Goal: Task Accomplishment & Management: Manage account settings

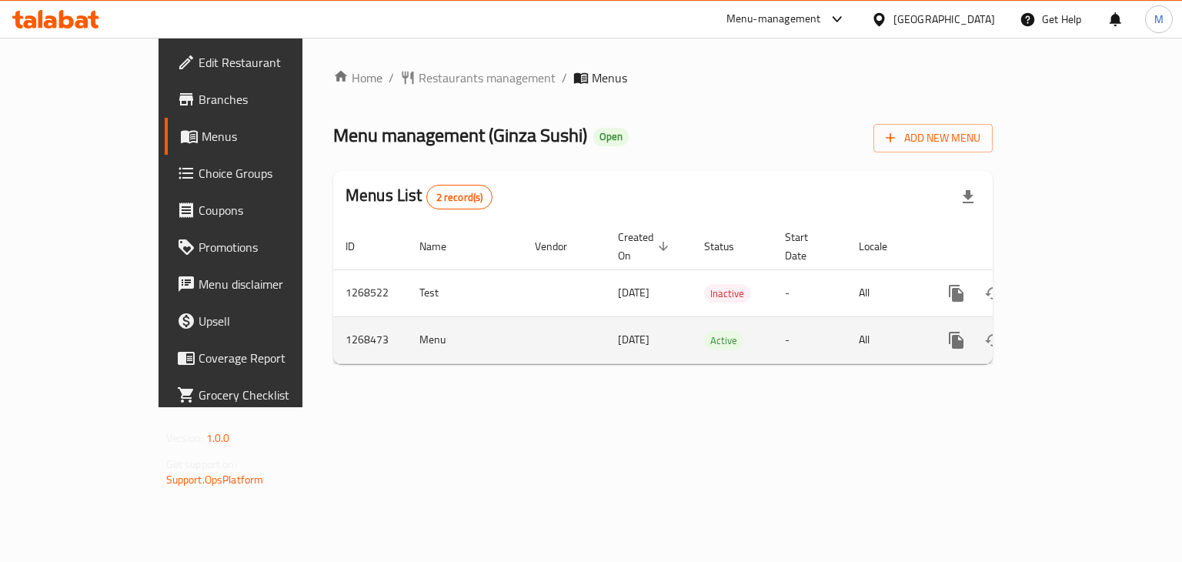
click at [1086, 322] on link "enhanced table" at bounding box center [1067, 340] width 37 height 37
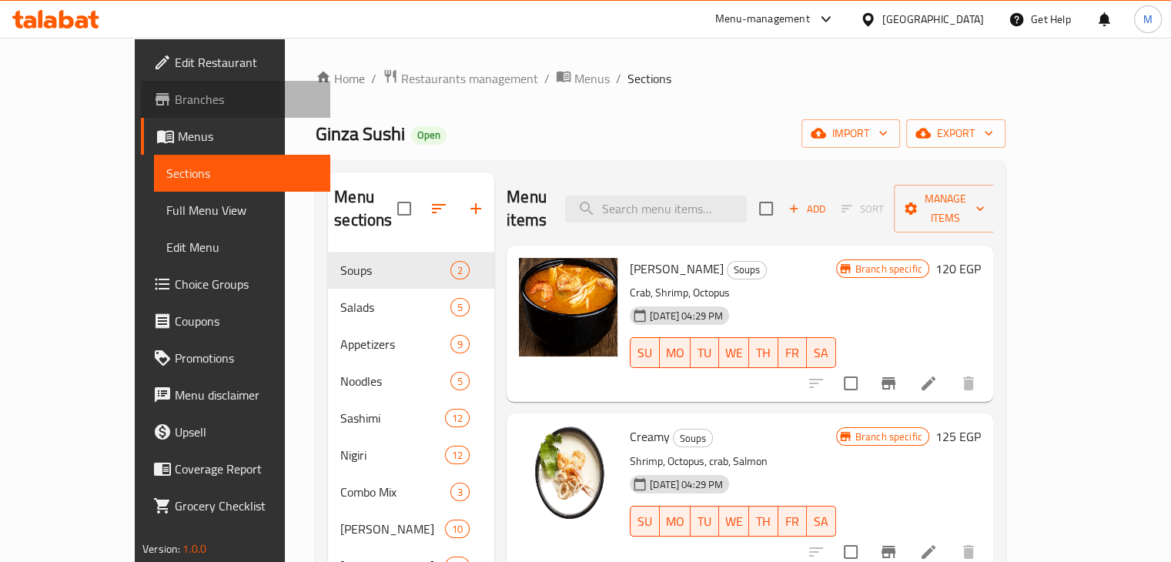
click at [175, 104] on span "Branches" at bounding box center [246, 99] width 143 height 18
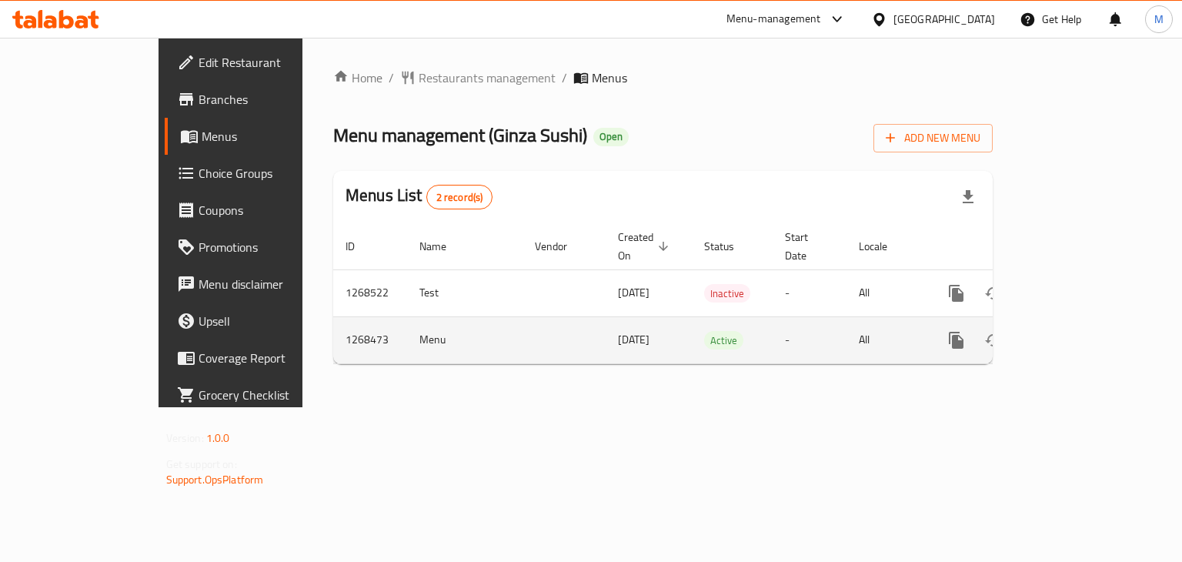
click at [1077, 331] on icon "enhanced table" at bounding box center [1067, 340] width 18 height 18
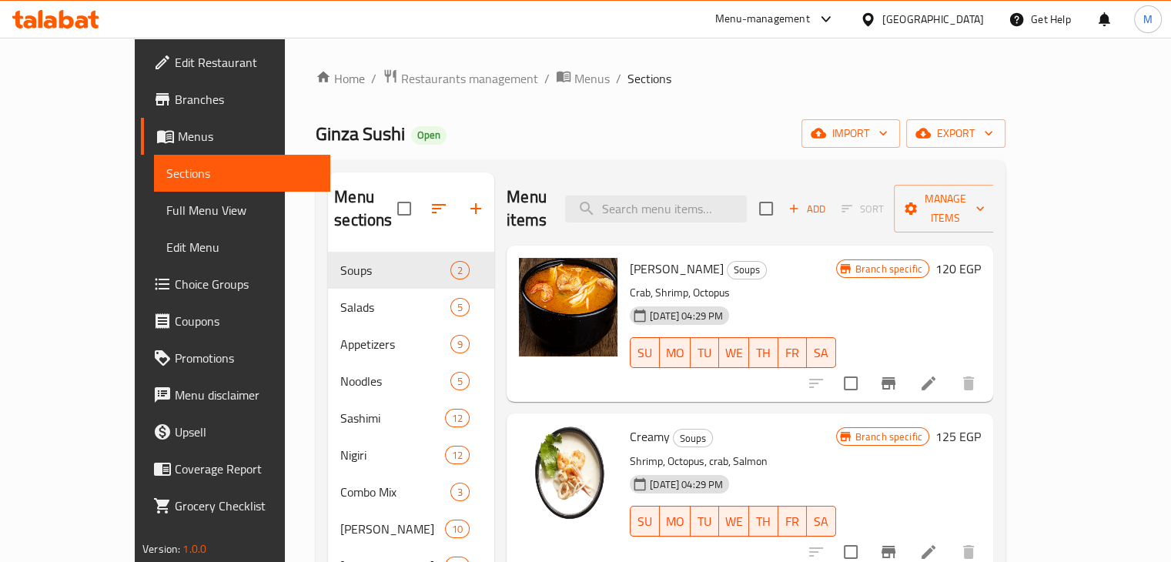
scroll to position [233, 0]
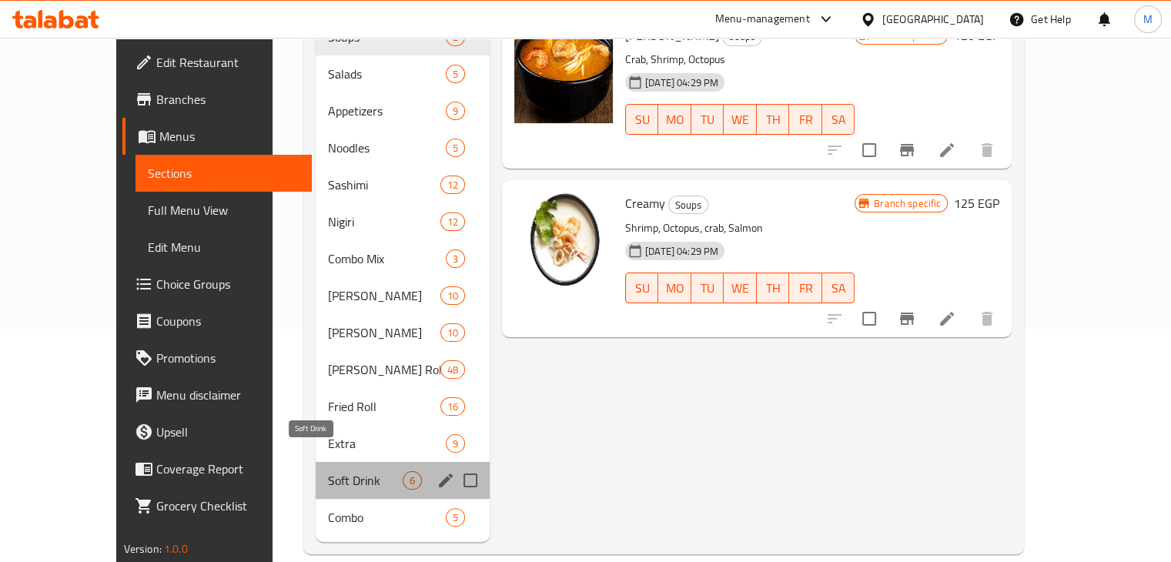
click at [334, 471] on span "Soft Drink" at bounding box center [365, 480] width 75 height 18
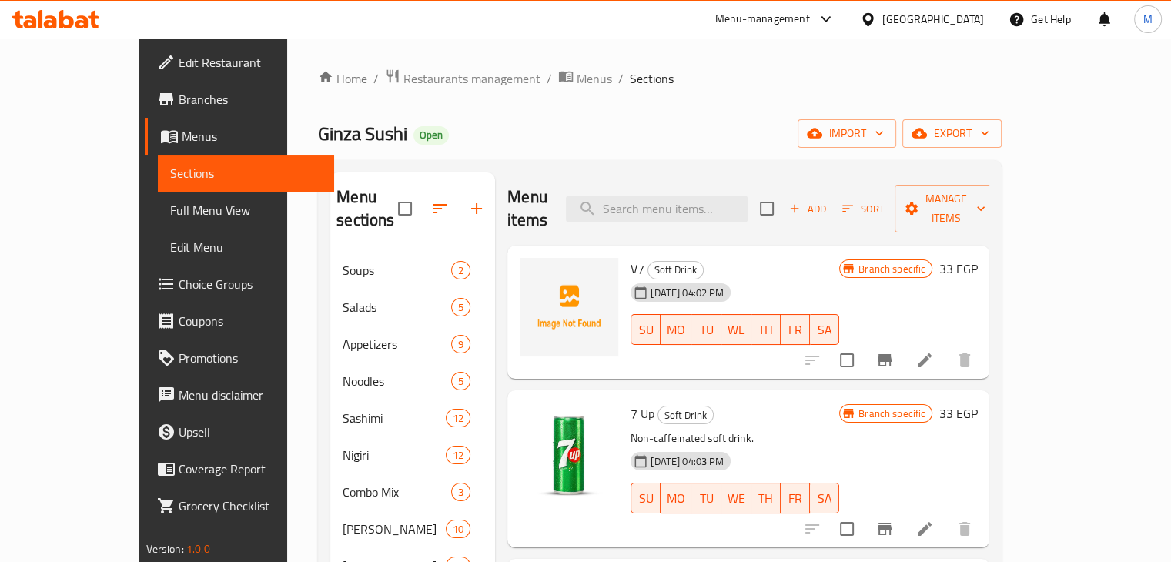
click at [894, 351] on icon "Branch-specific-item" at bounding box center [884, 360] width 18 height 18
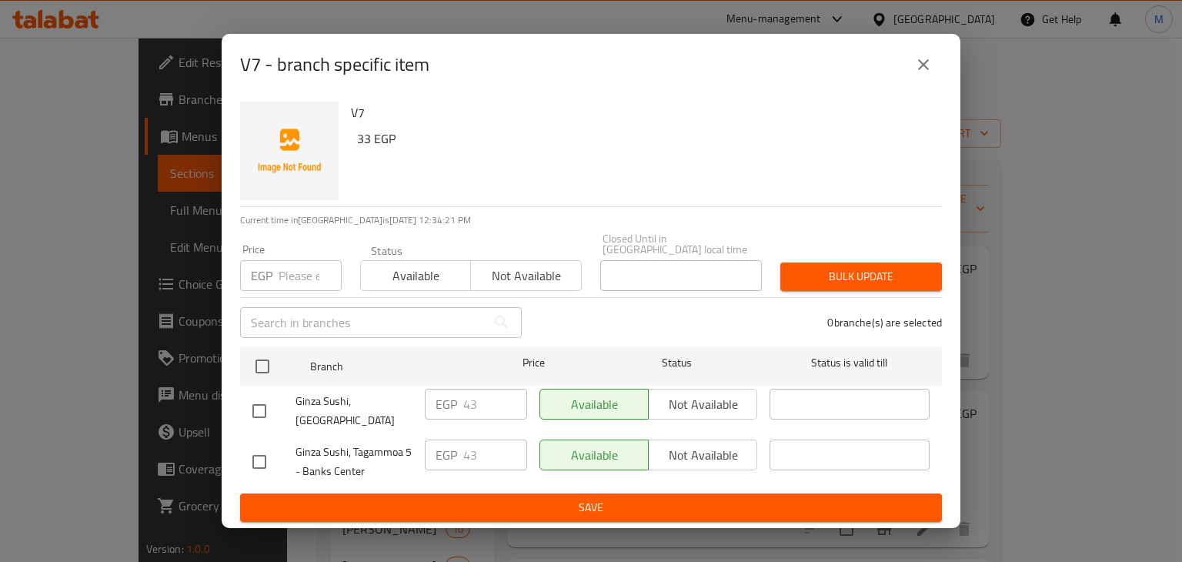
click at [918, 74] on icon "close" at bounding box center [923, 64] width 18 height 18
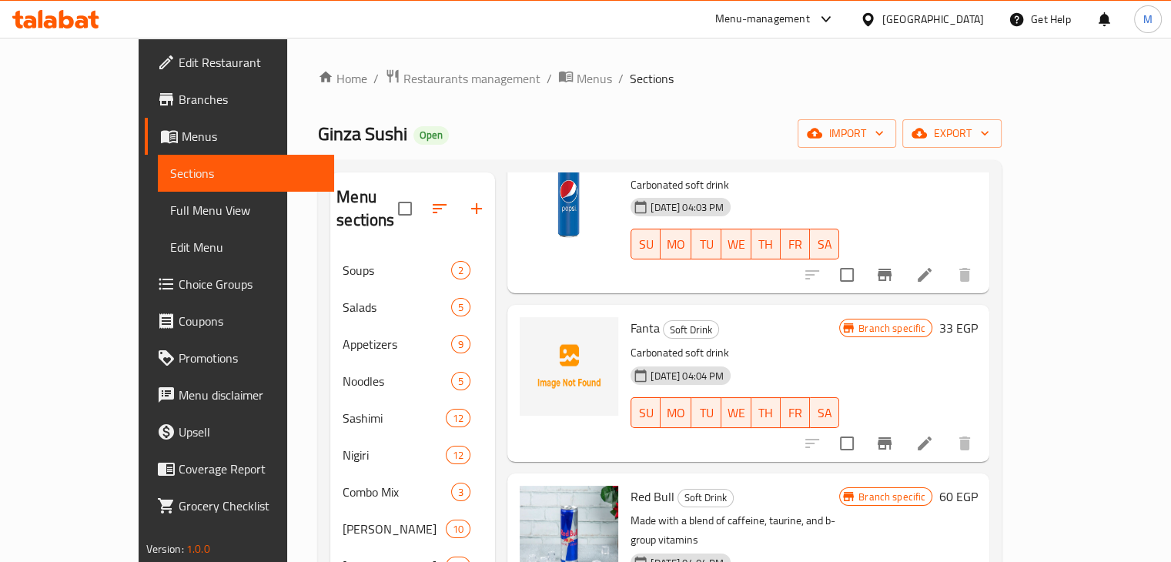
scroll to position [445, 0]
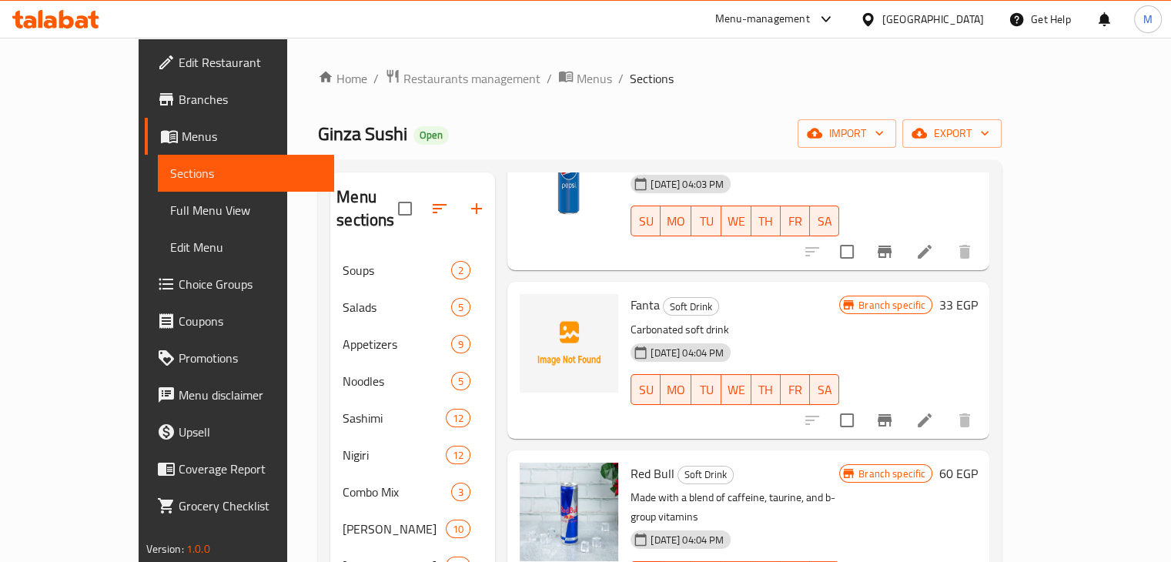
click at [891, 414] on icon "Branch-specific-item" at bounding box center [884, 420] width 14 height 12
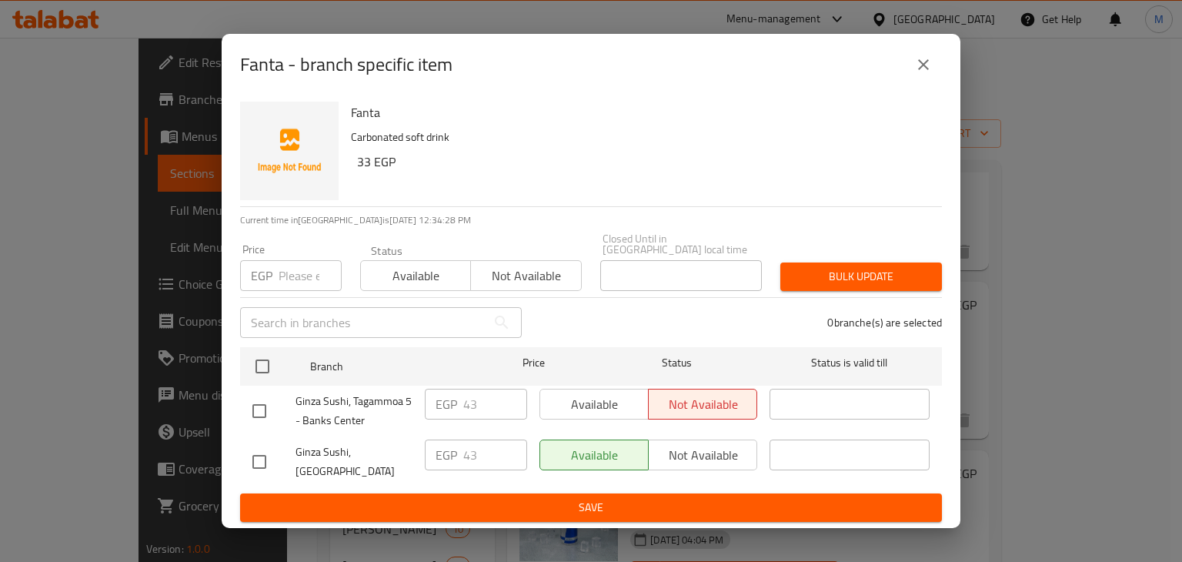
click at [946, 78] on div "Fanta - branch specific item" at bounding box center [591, 65] width 739 height 62
click at [921, 74] on icon "close" at bounding box center [923, 64] width 18 height 18
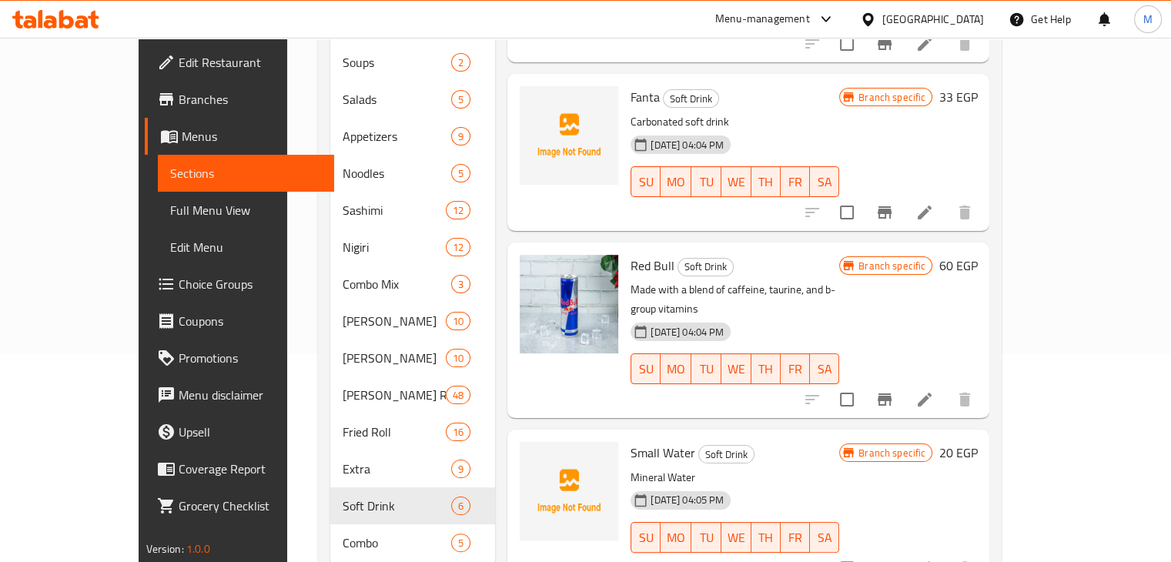
scroll to position [211, 0]
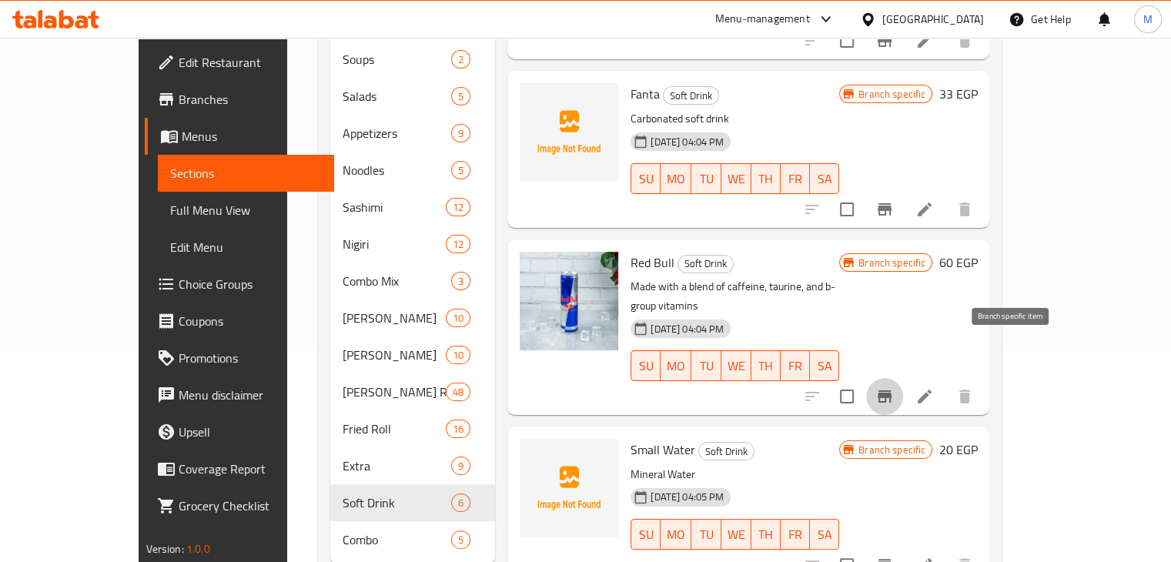
click at [903, 378] on button "Branch-specific-item" at bounding box center [884, 396] width 37 height 37
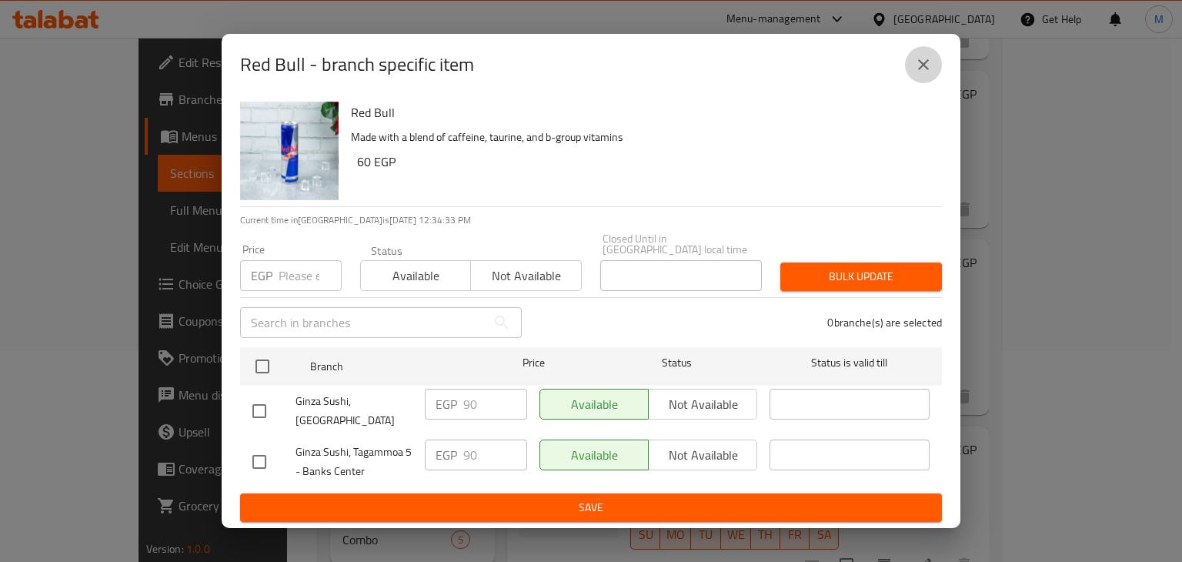
click at [927, 70] on icon "close" at bounding box center [923, 64] width 18 height 18
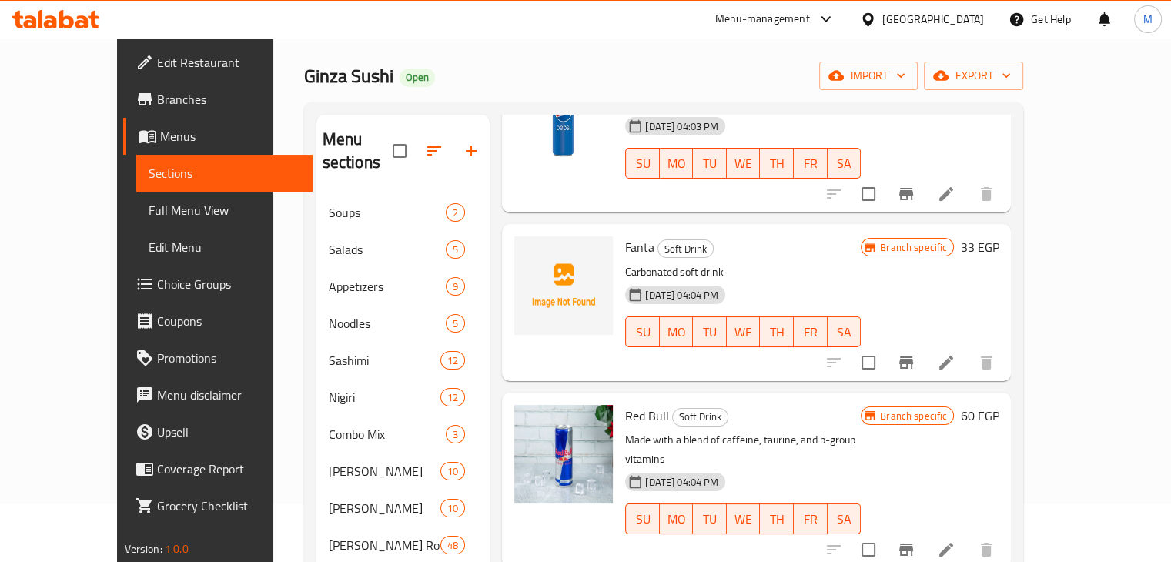
scroll to position [57, 0]
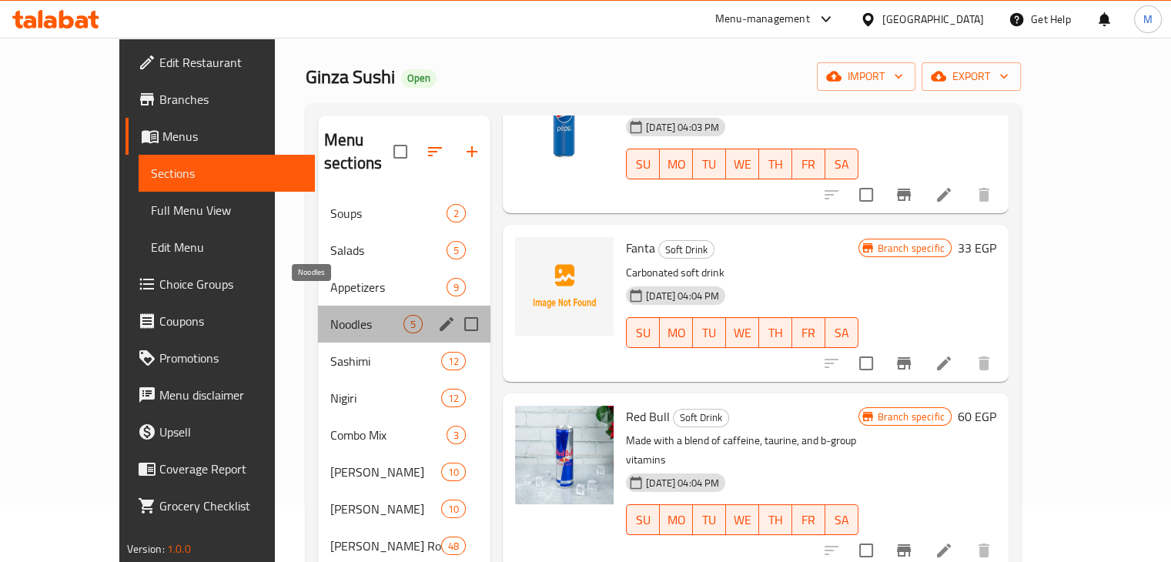
click at [336, 315] on span "Noodles" at bounding box center [366, 324] width 73 height 18
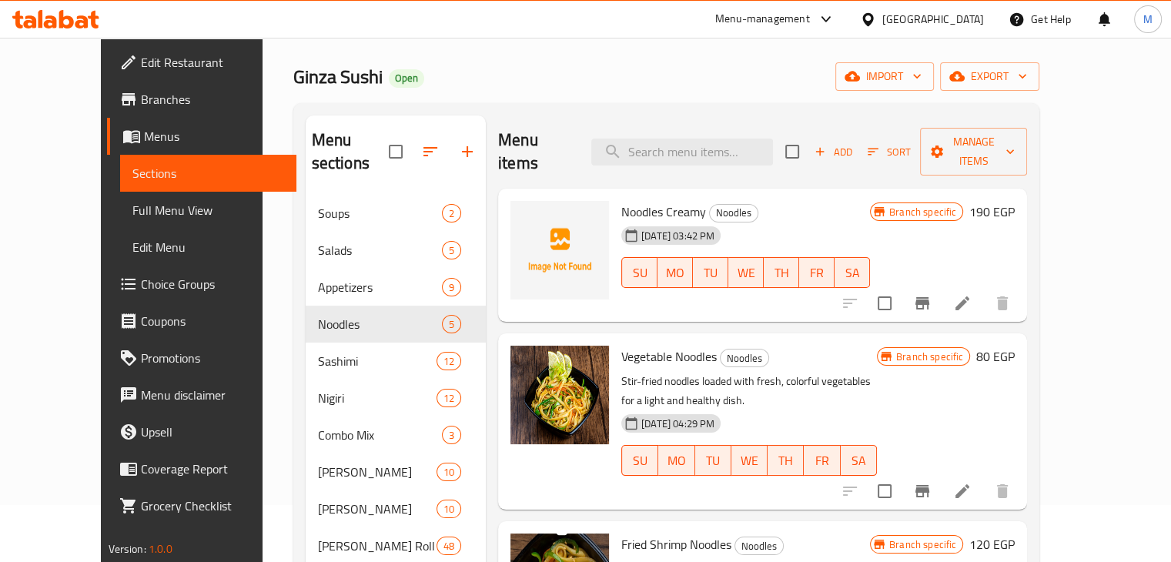
click at [931, 294] on icon "Branch-specific-item" at bounding box center [922, 303] width 18 height 18
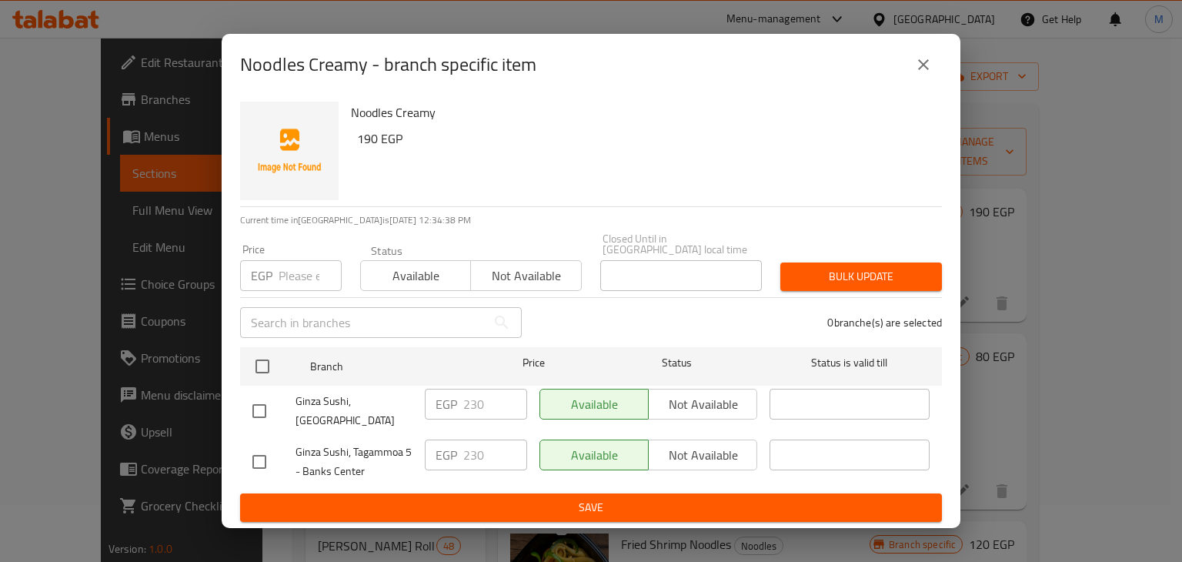
click at [930, 70] on icon "close" at bounding box center [923, 64] width 18 height 18
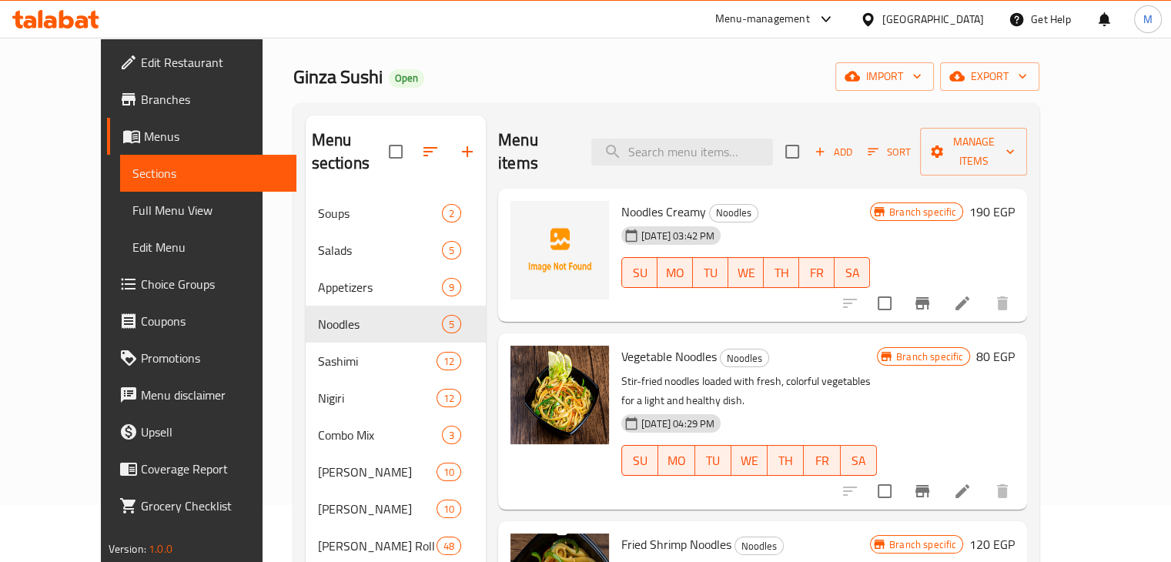
click at [941, 473] on button "Branch-specific-item" at bounding box center [922, 491] width 37 height 37
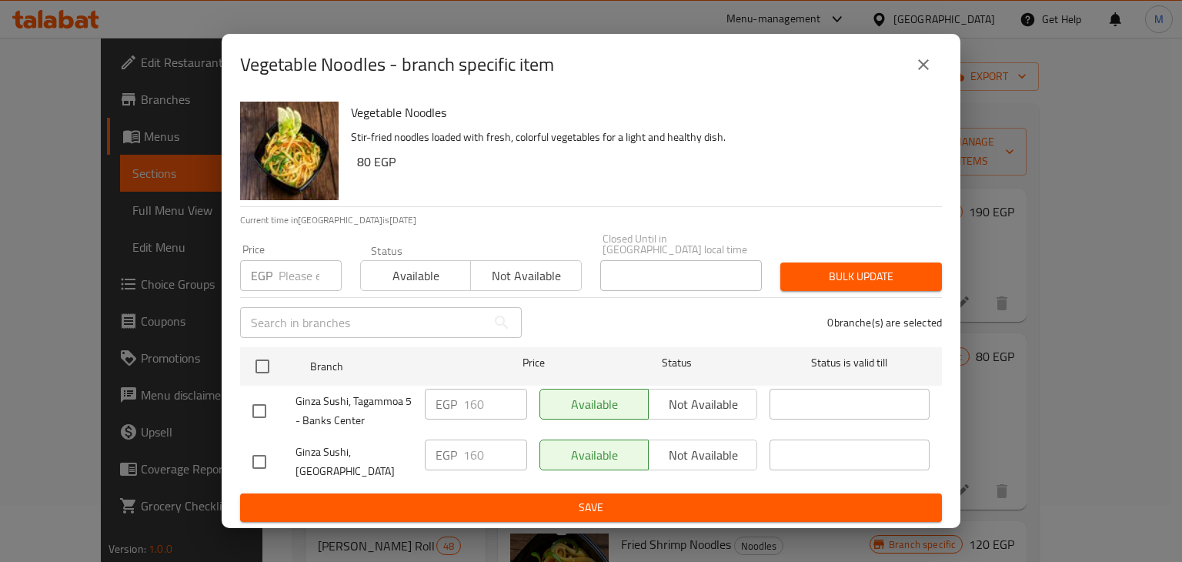
click at [927, 62] on button "close" at bounding box center [923, 64] width 37 height 37
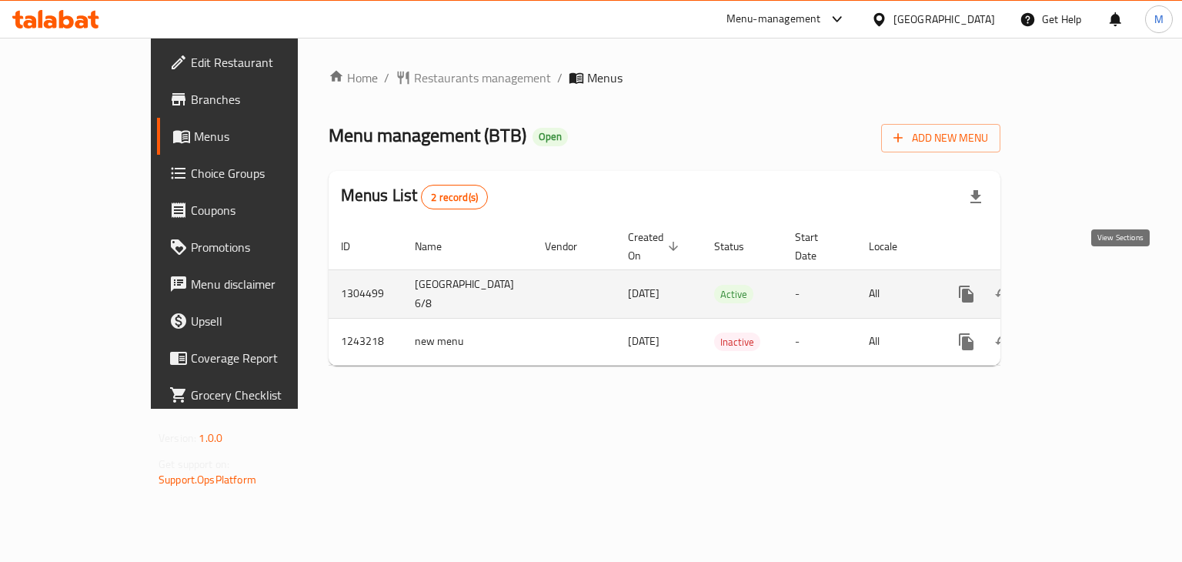
click at [1085, 287] on icon "enhanced table" at bounding box center [1078, 294] width 14 height 14
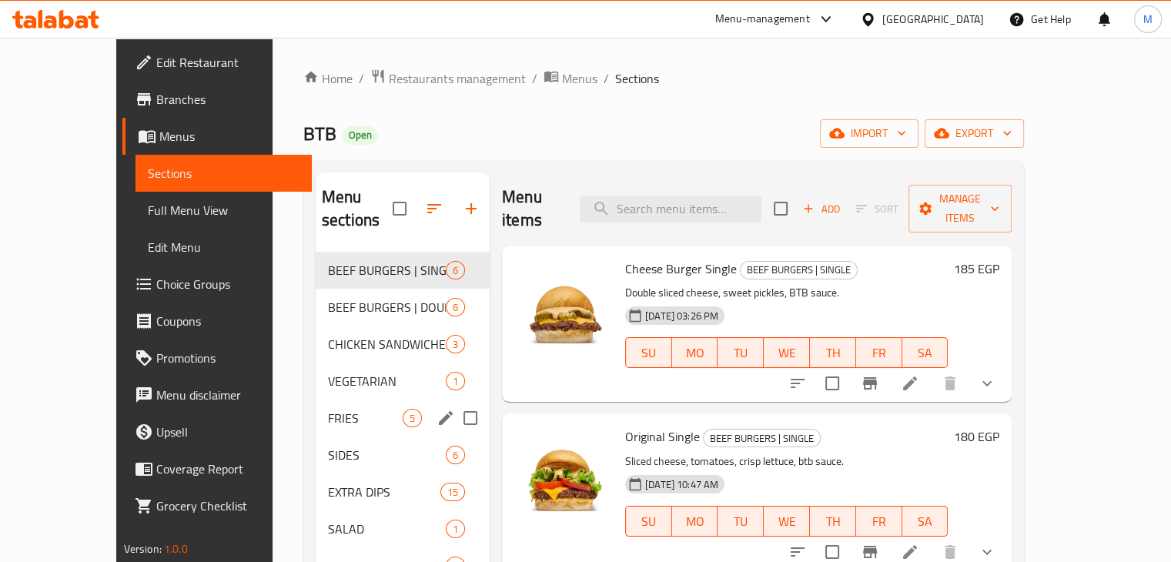
click at [328, 409] on span "FRIES" at bounding box center [365, 418] width 75 height 18
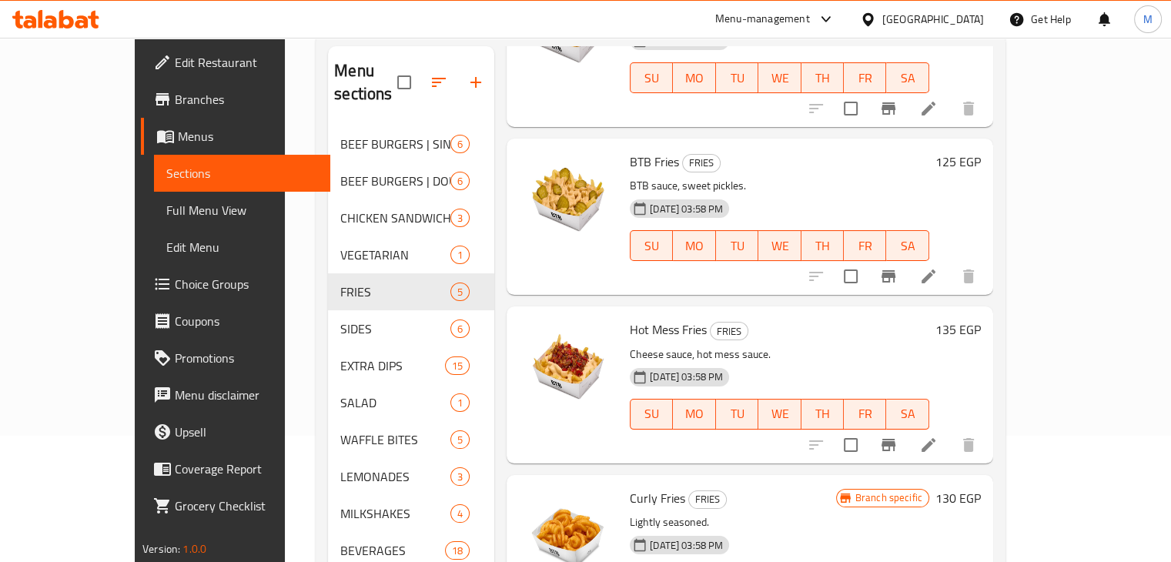
scroll to position [216, 0]
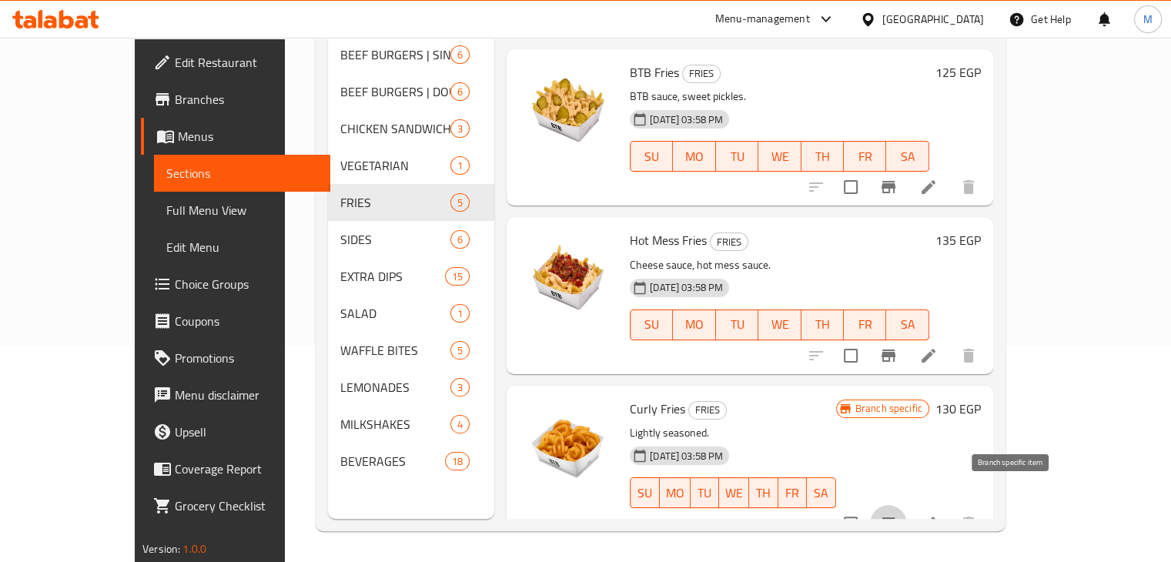
click at [897, 514] on icon "Branch-specific-item" at bounding box center [888, 523] width 18 height 18
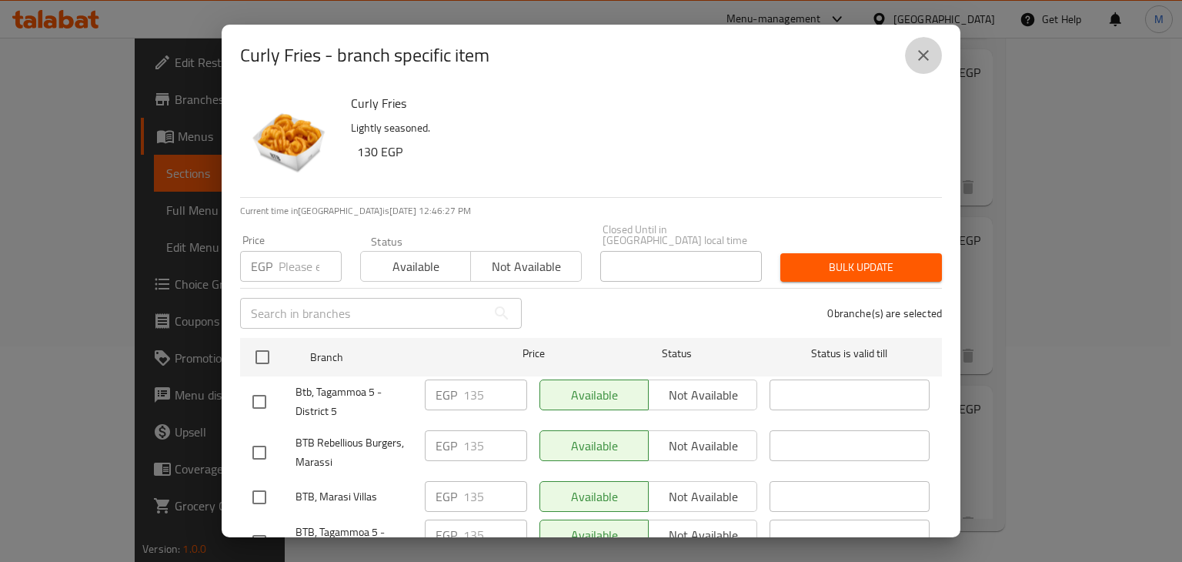
click at [911, 61] on button "close" at bounding box center [923, 55] width 37 height 37
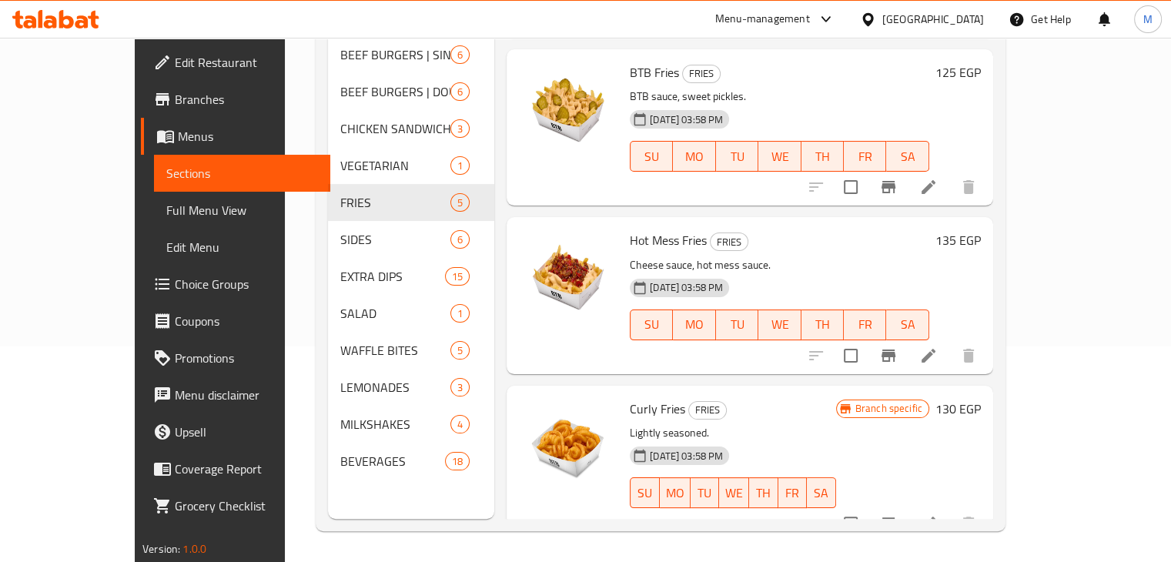
click at [175, 276] on span "Choice Groups" at bounding box center [246, 284] width 143 height 18
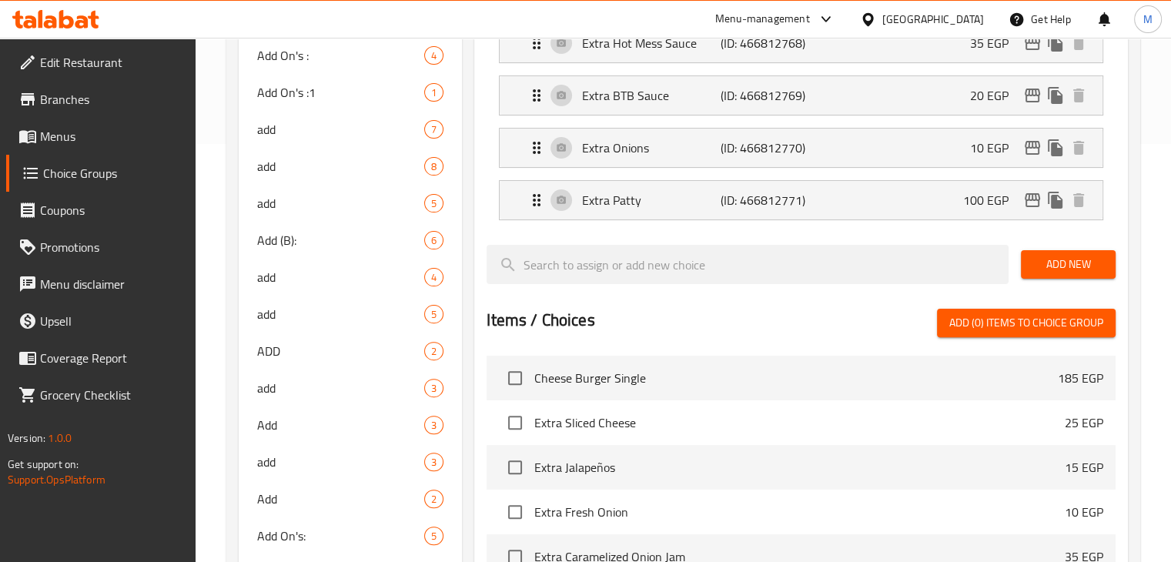
scroll to position [419, 0]
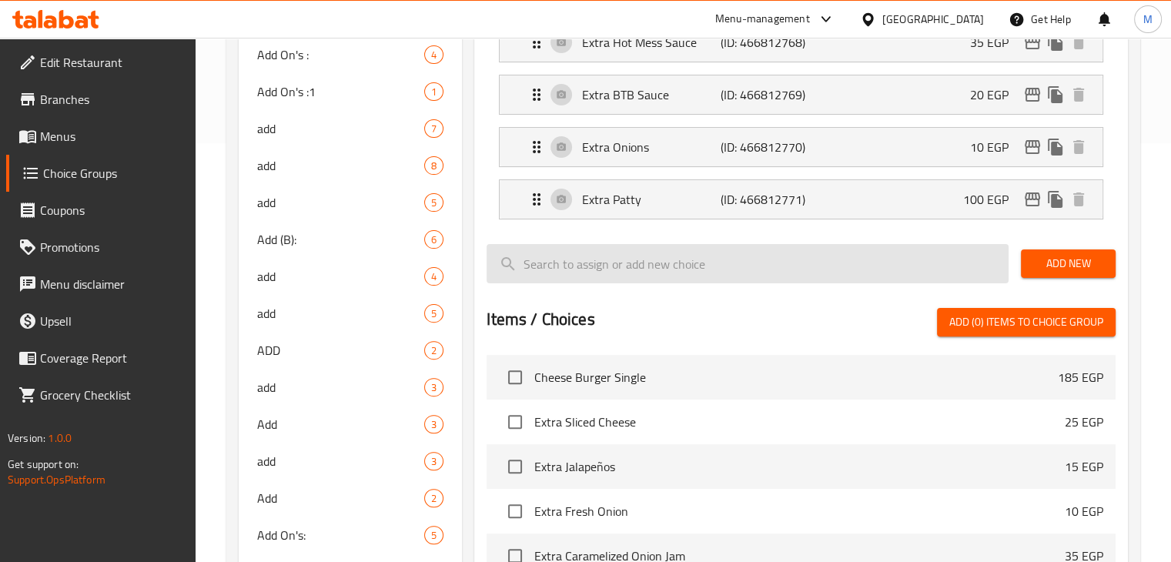
click at [642, 255] on input "search" at bounding box center [747, 263] width 522 height 39
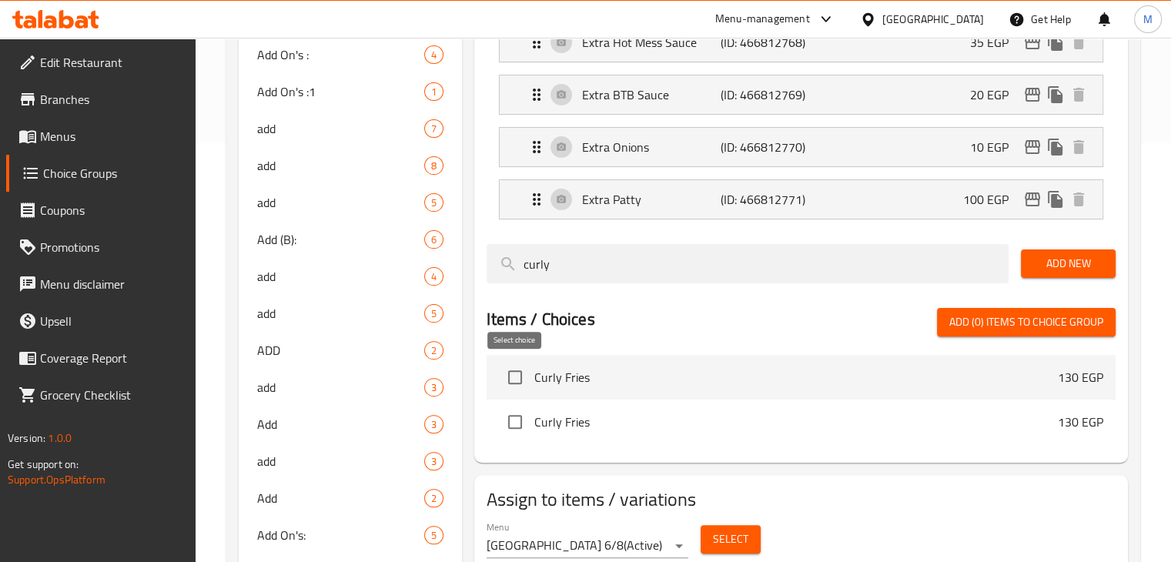
type input "curly"
click at [514, 383] on input "checkbox" at bounding box center [515, 377] width 32 height 32
click at [517, 379] on input "checkbox" at bounding box center [515, 377] width 32 height 32
checkbox input "false"
click at [212, 220] on div "Home / Restaurants management / Choice Groups Choice Groups Choice Groups Addon…" at bounding box center [683, 517] width 975 height 1796
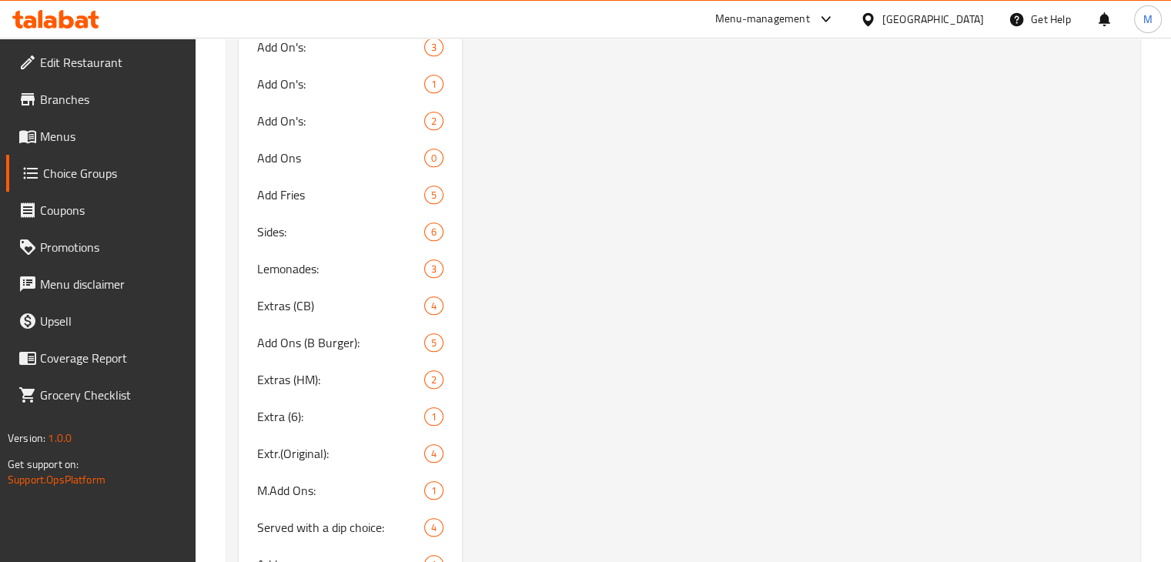
scroll to position [987, 0]
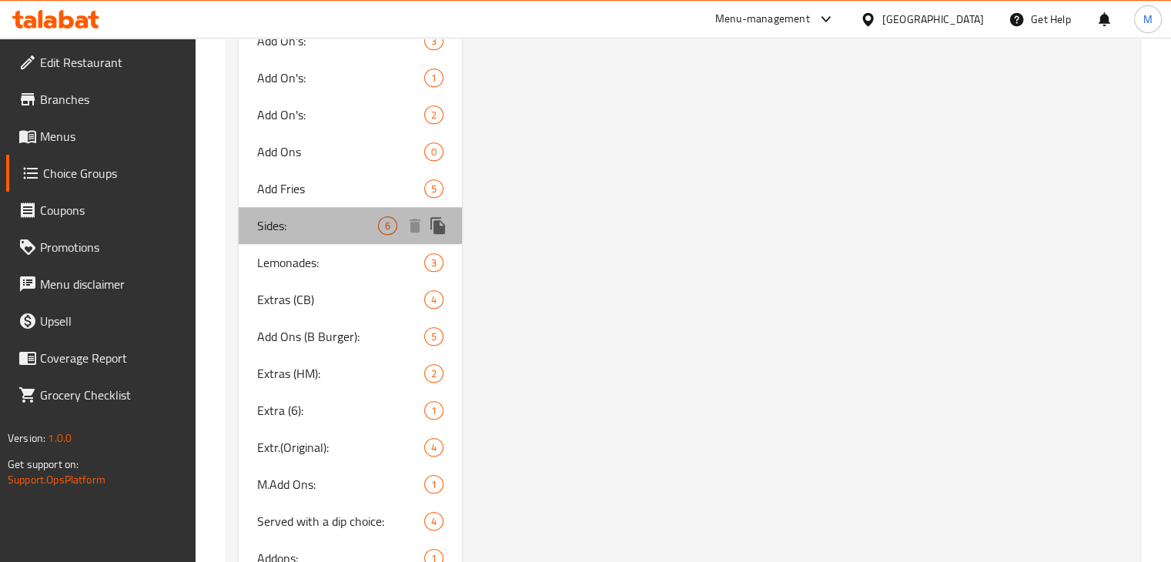
click at [300, 222] on span "Sides:" at bounding box center [318, 225] width 122 height 18
type input "Sides:"
type input "سايدز:"
type input "1"
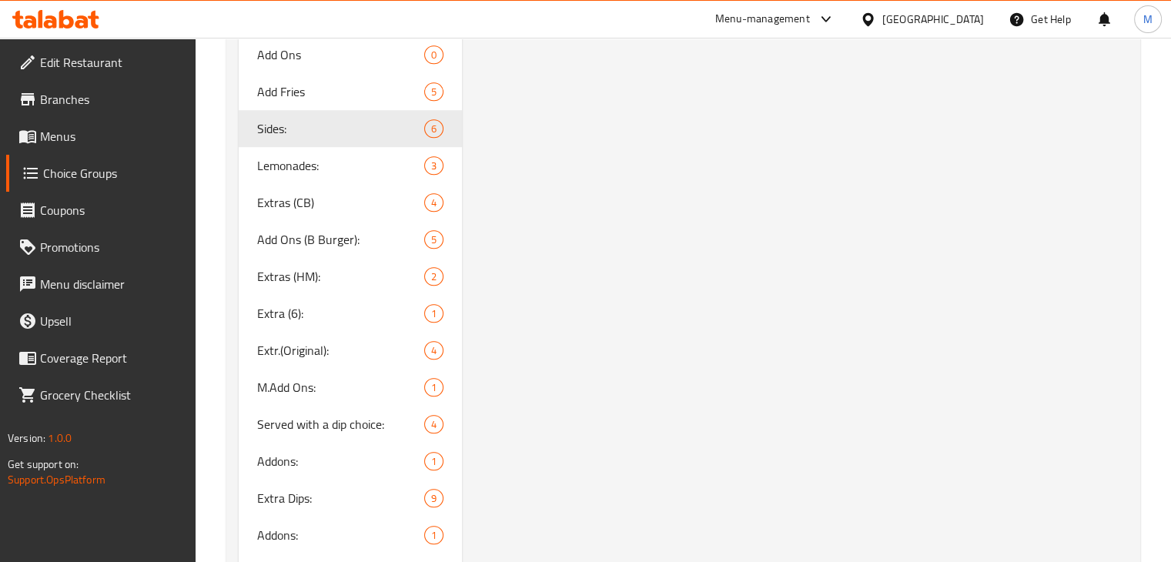
scroll to position [1085, 0]
click at [345, 248] on span "Add Ons (B Burger):" at bounding box center [318, 238] width 122 height 18
type input "Add Ons (B Burger):"
type input "اضافات (برجر لحم):"
type input "5"
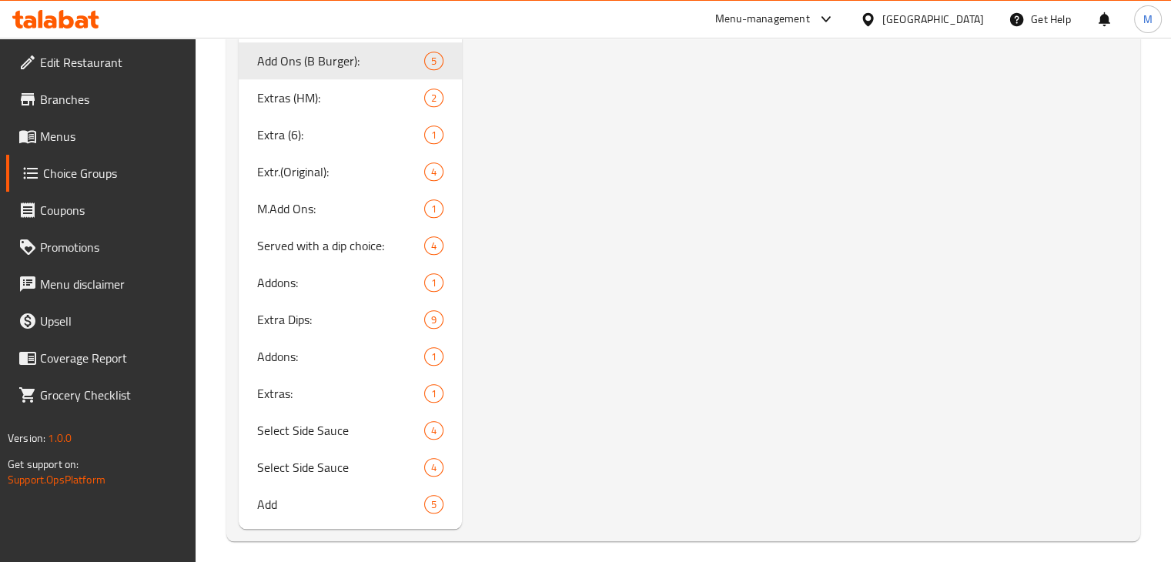
scroll to position [1262, 0]
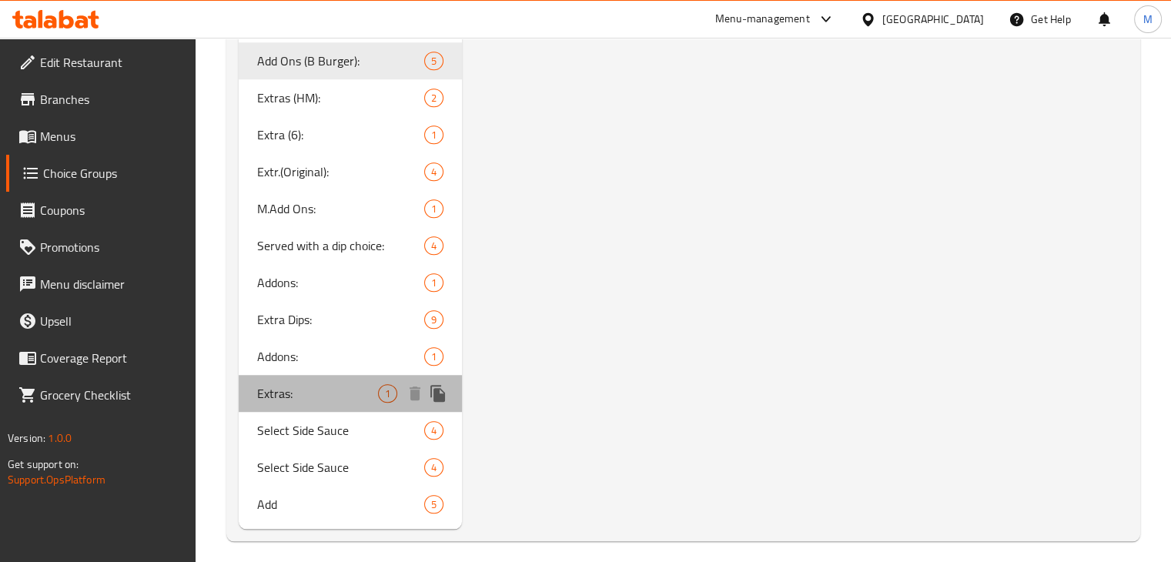
click at [308, 395] on span "Extras:" at bounding box center [318, 393] width 122 height 18
type input "Extras:"
type input "الإضافات:"
type input "1"
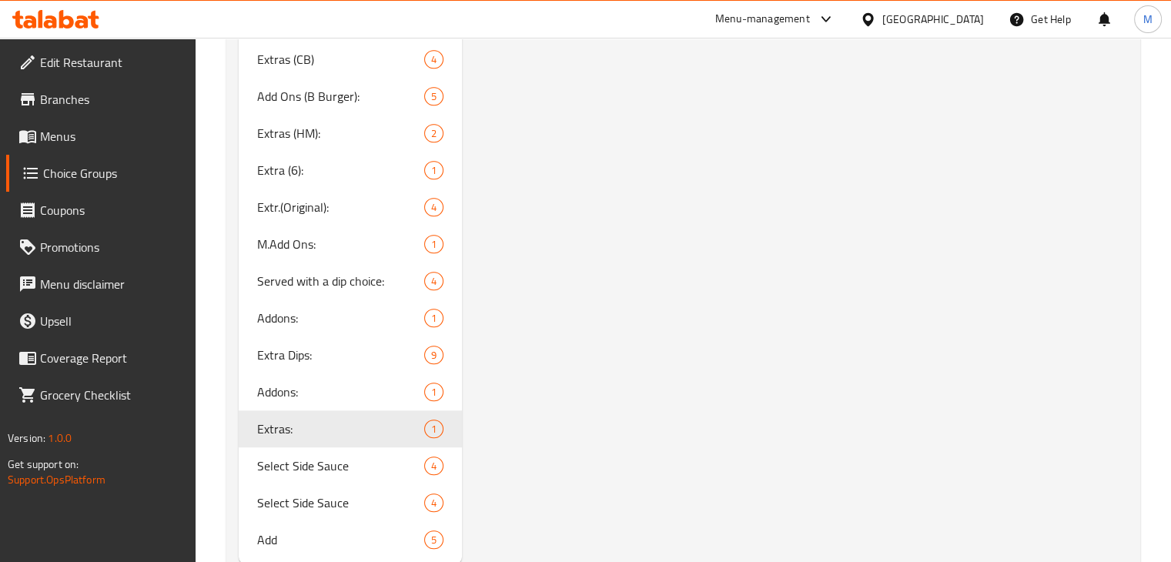
scroll to position [1272, 0]
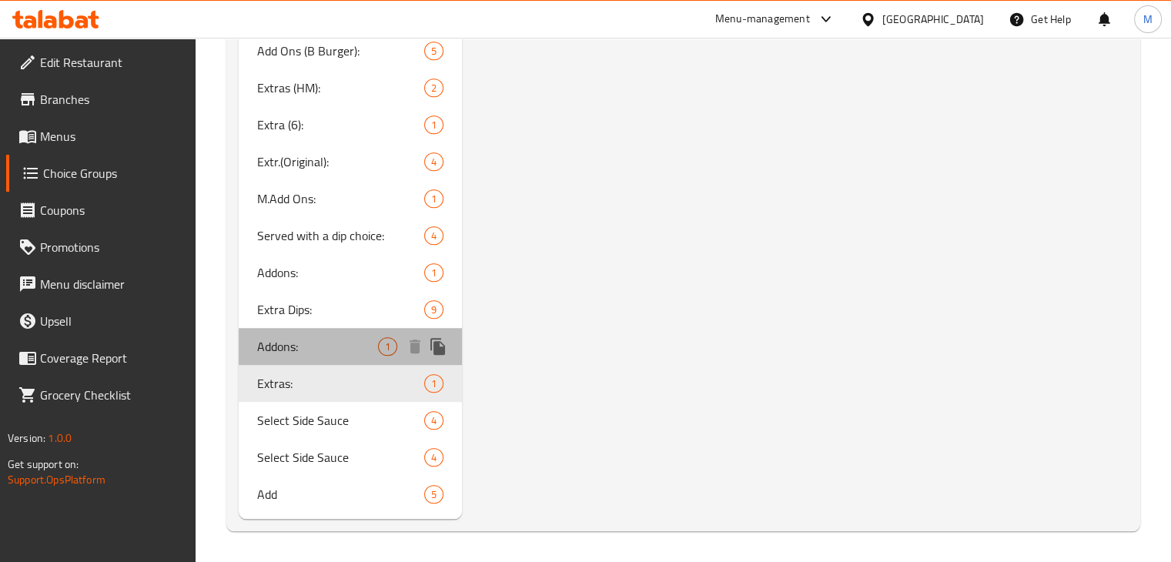
click at [314, 340] on span "Addons:" at bounding box center [318, 346] width 122 height 18
type input "Addons:"
type input "0"
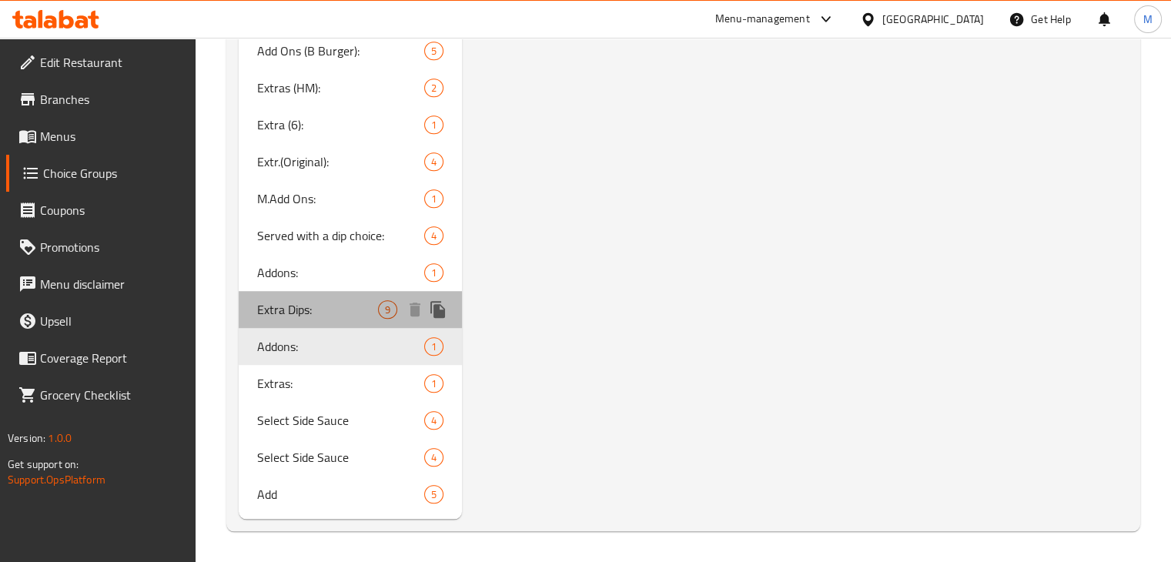
click at [328, 316] on span "Extra Dips:" at bounding box center [318, 309] width 122 height 18
type input "Extra Dips:"
type input "صوصات إضافية:"
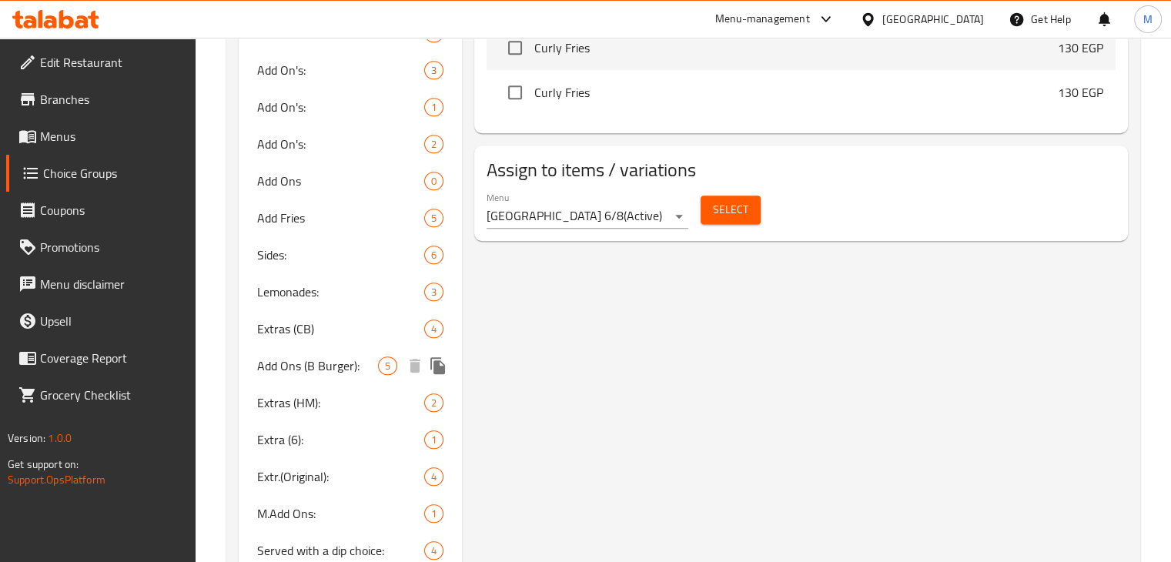
scroll to position [953, 0]
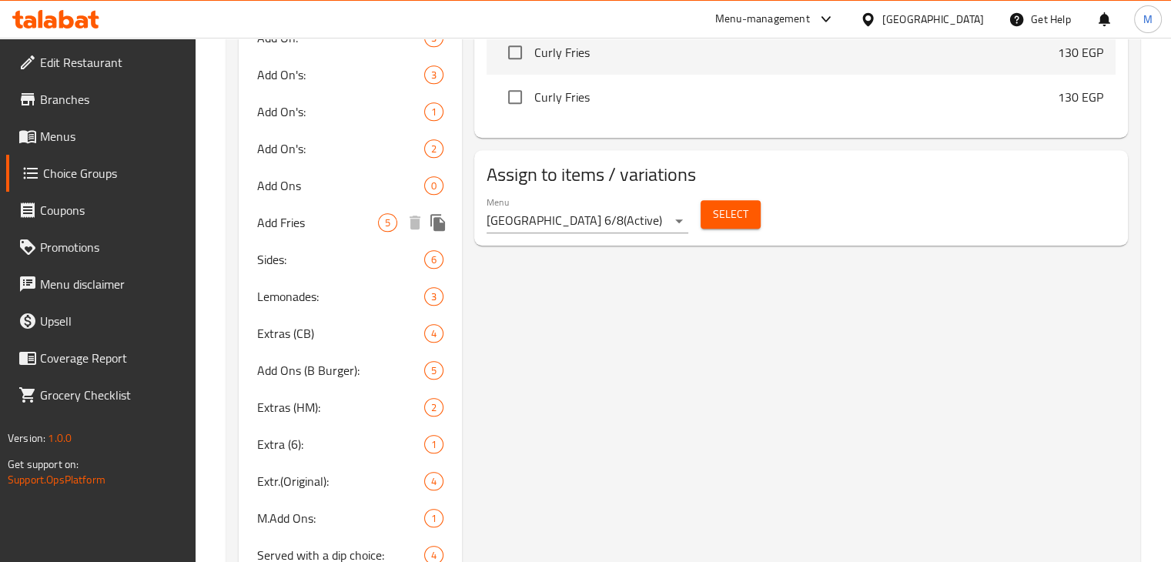
click at [321, 235] on div "Add Fries 5" at bounding box center [351, 222] width 224 height 37
type input "Add Fries"
type input "اضافة فرايز"
type input "1"
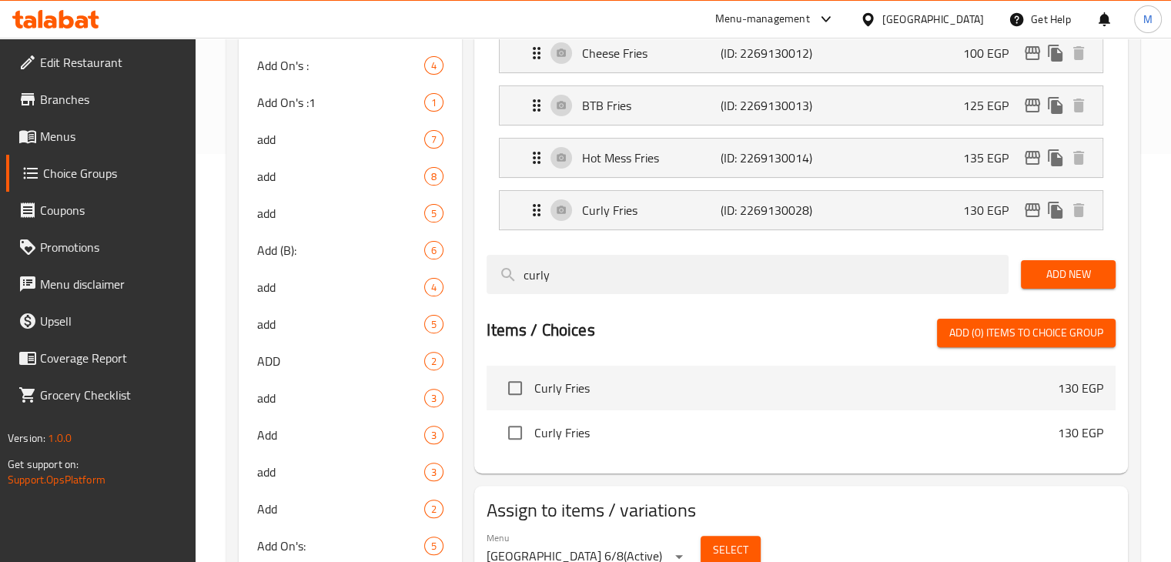
scroll to position [311, 0]
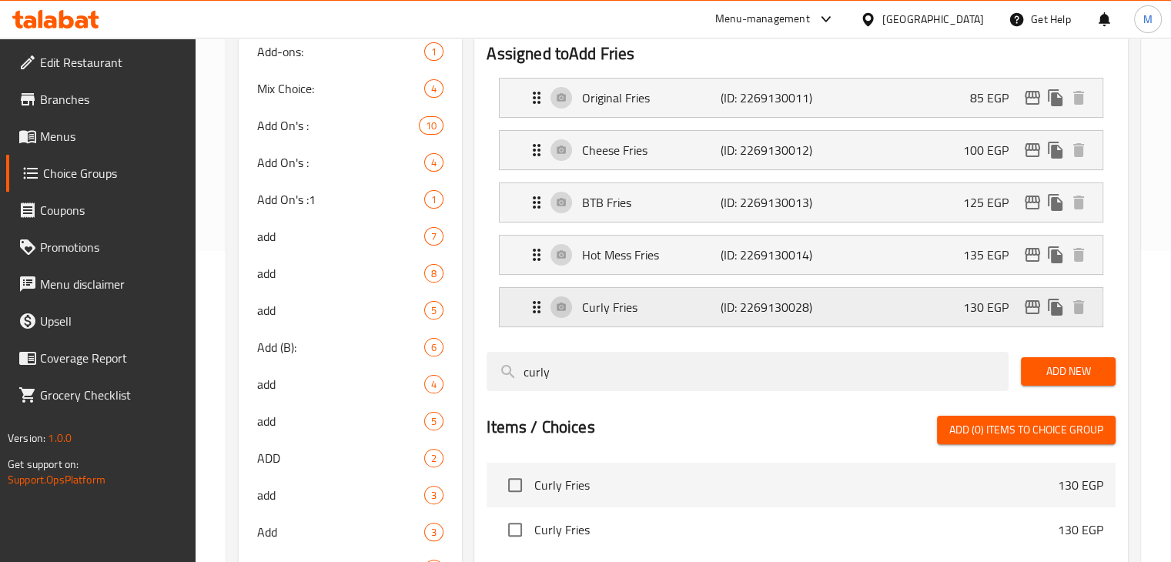
click at [892, 309] on div "Curly Fries (ID: 2269130028) 130 EGP" at bounding box center [805, 307] width 556 height 38
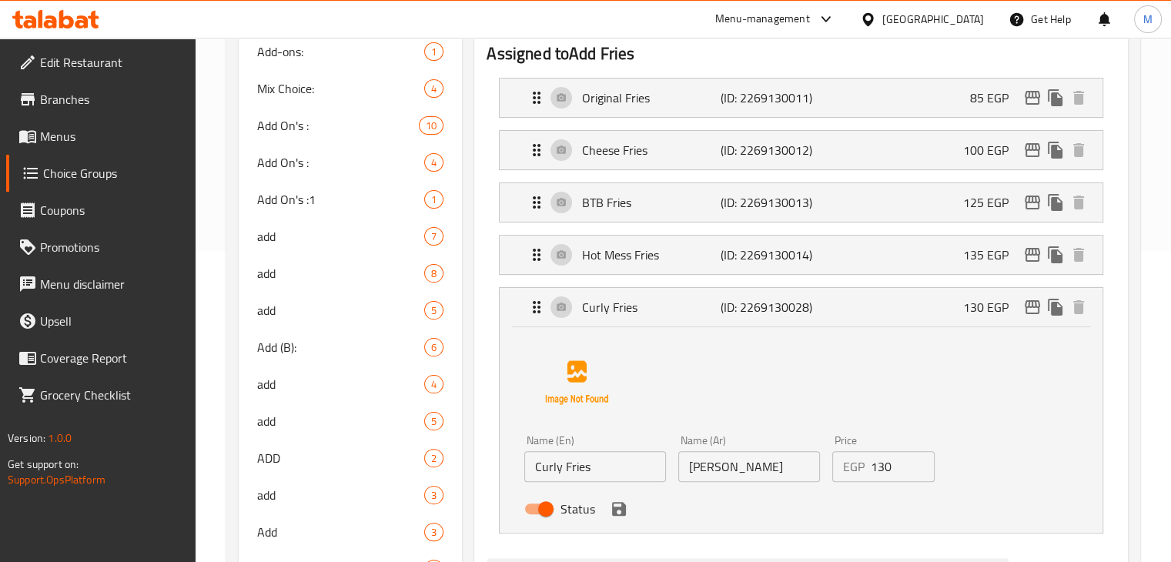
click at [890, 472] on input "130" at bounding box center [903, 466] width 65 height 31
click at [616, 509] on icon "save" at bounding box center [619, 509] width 14 height 14
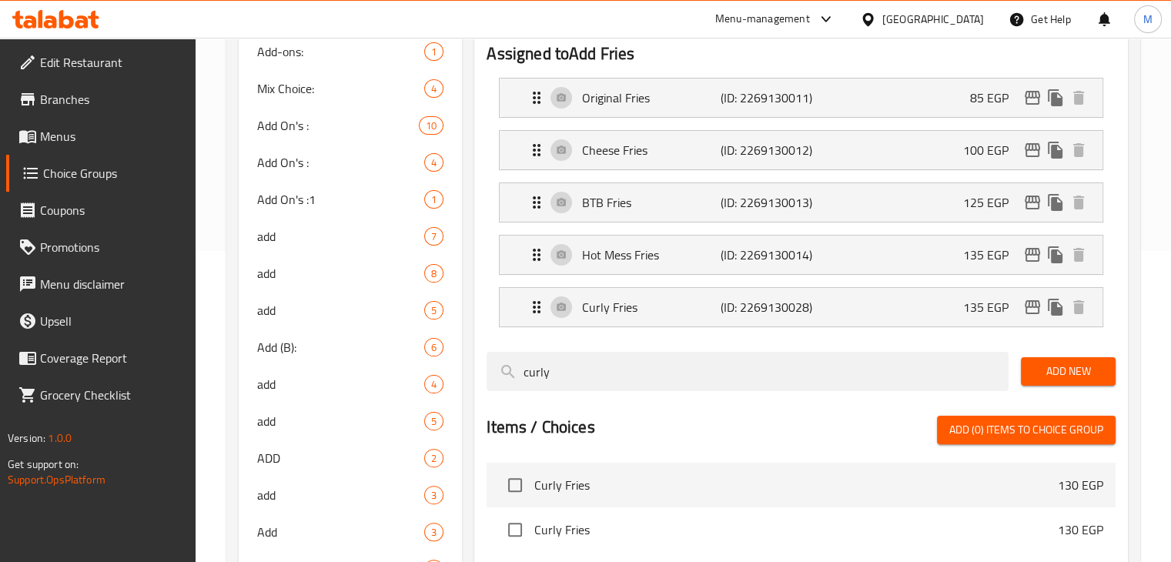
type input "135"
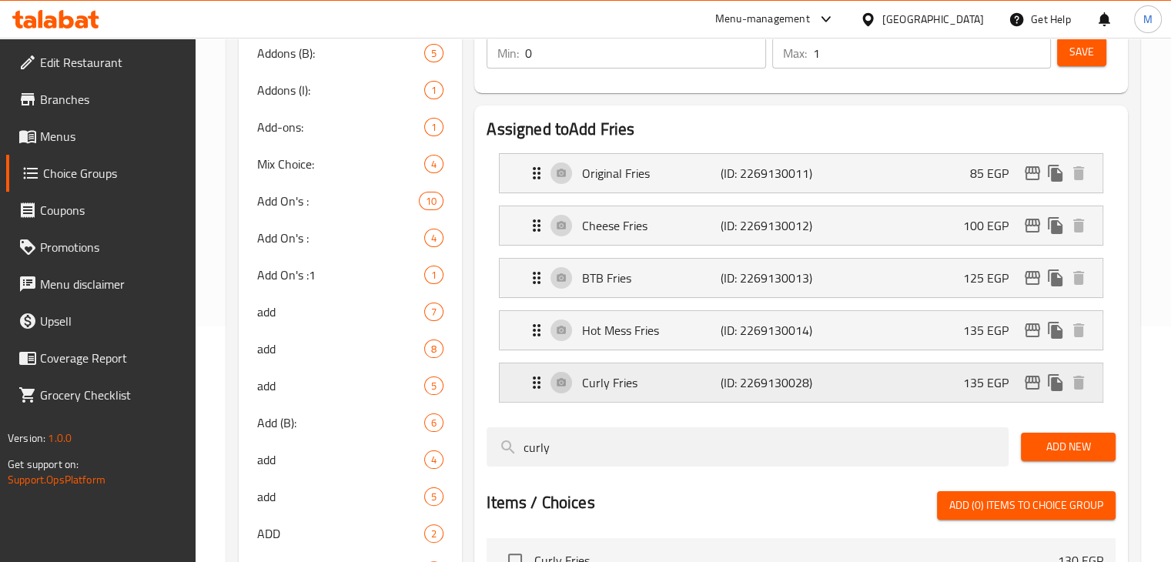
scroll to position [0, 0]
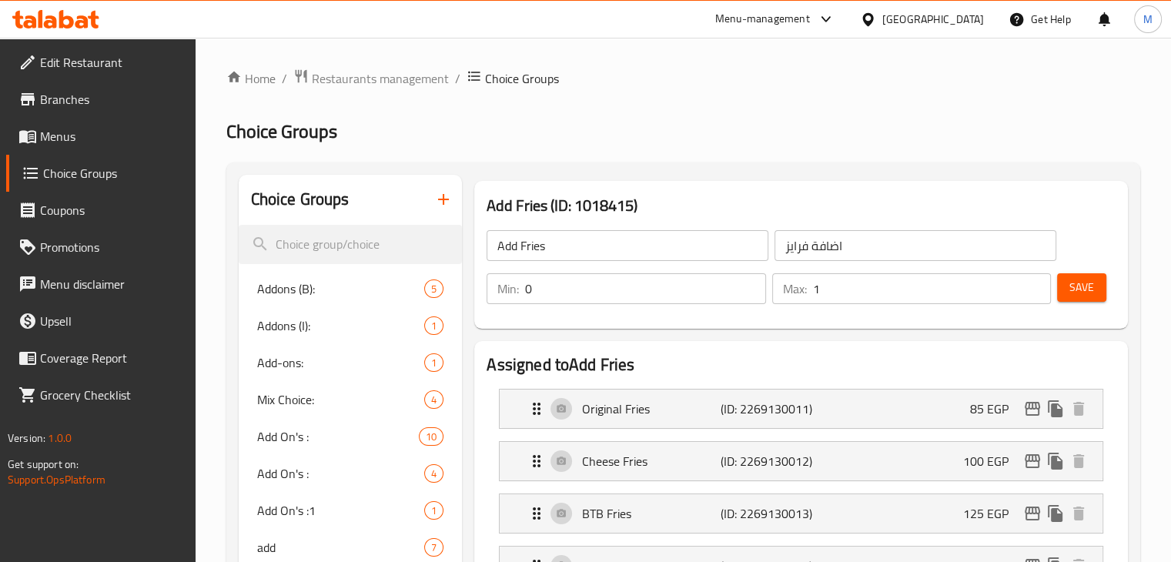
click at [1093, 284] on button "Save" at bounding box center [1081, 287] width 49 height 28
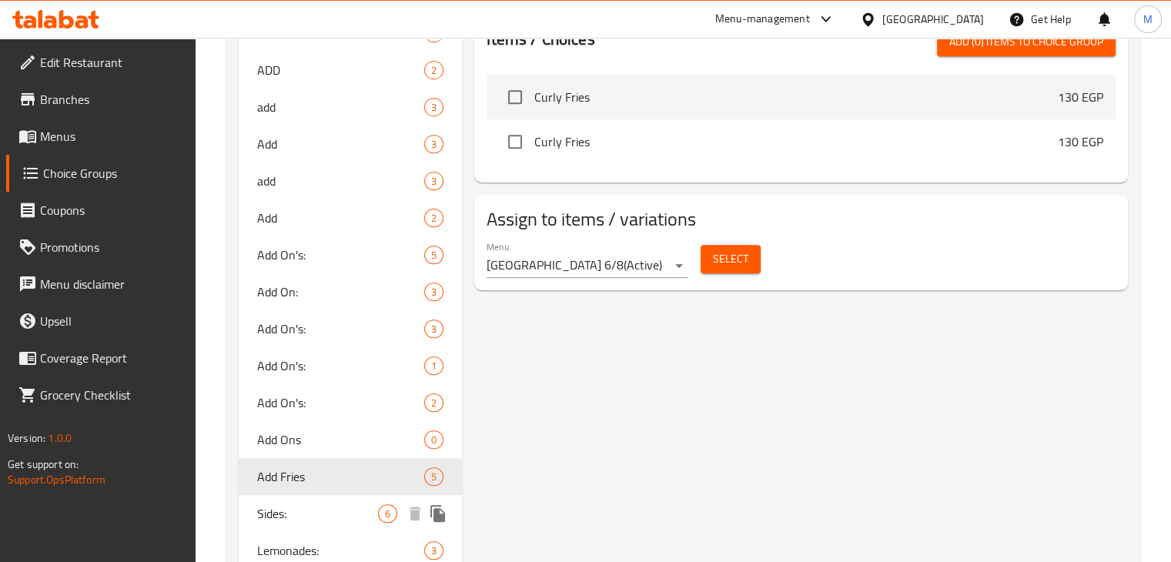
scroll to position [911, 0]
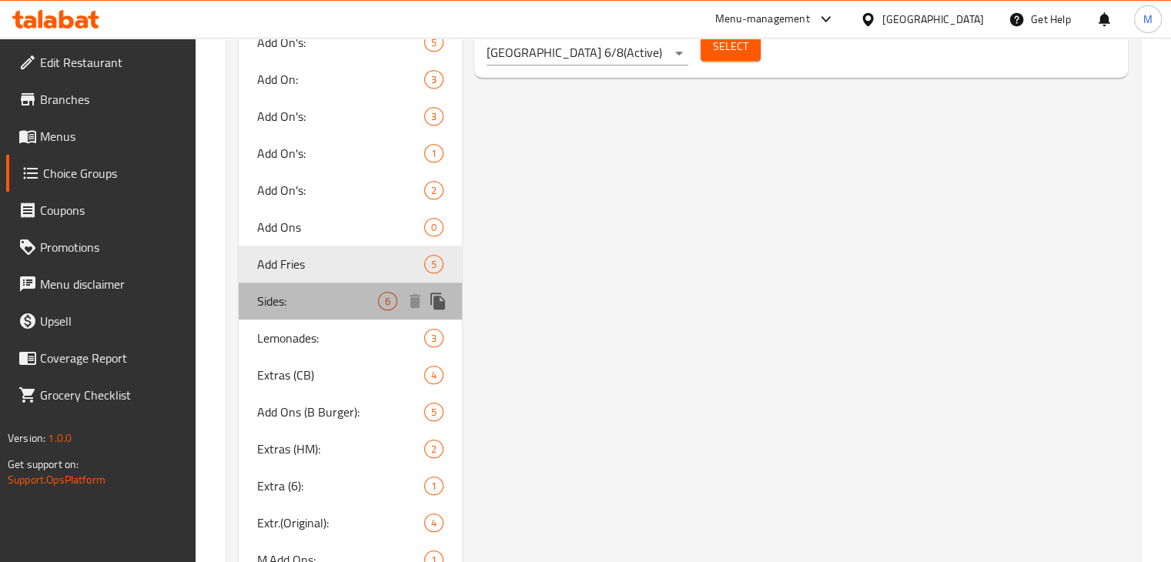
click at [317, 310] on div "Sides: 6" at bounding box center [351, 300] width 224 height 37
type input "Sides:"
type input "سايدز:"
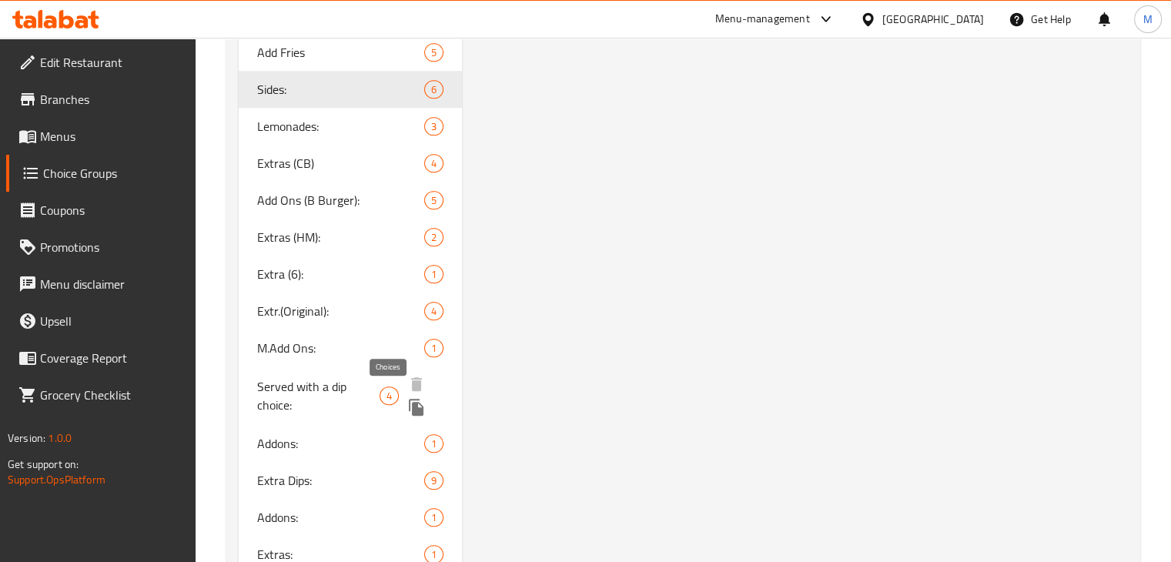
scroll to position [1124, 0]
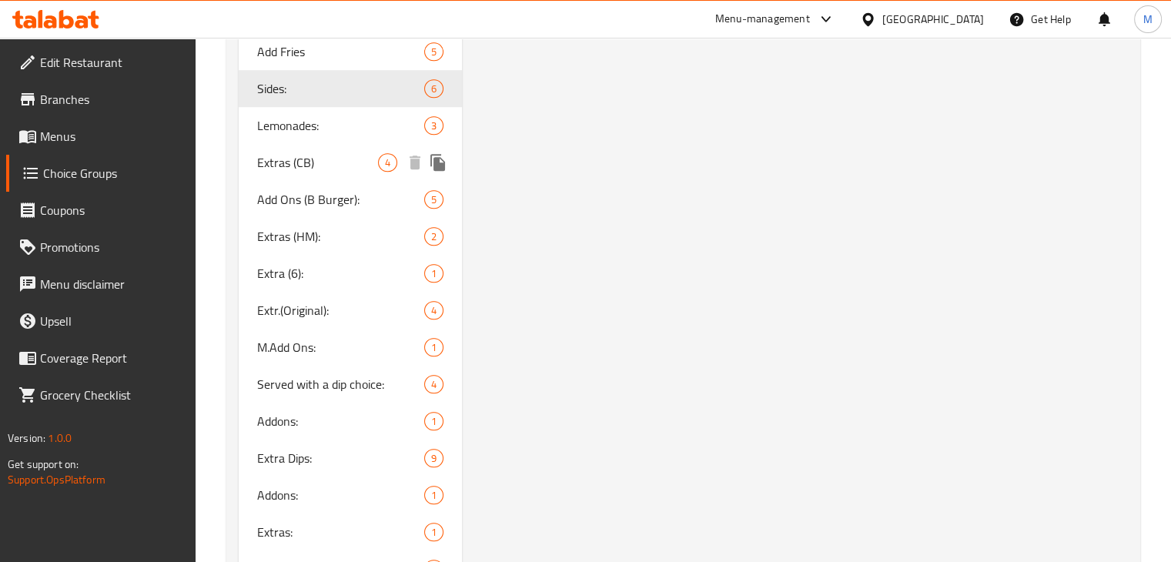
click at [333, 167] on span "Extras (CB)" at bounding box center [318, 162] width 122 height 18
type input "Extras (CB)"
type input "اضافة"
type input "4"
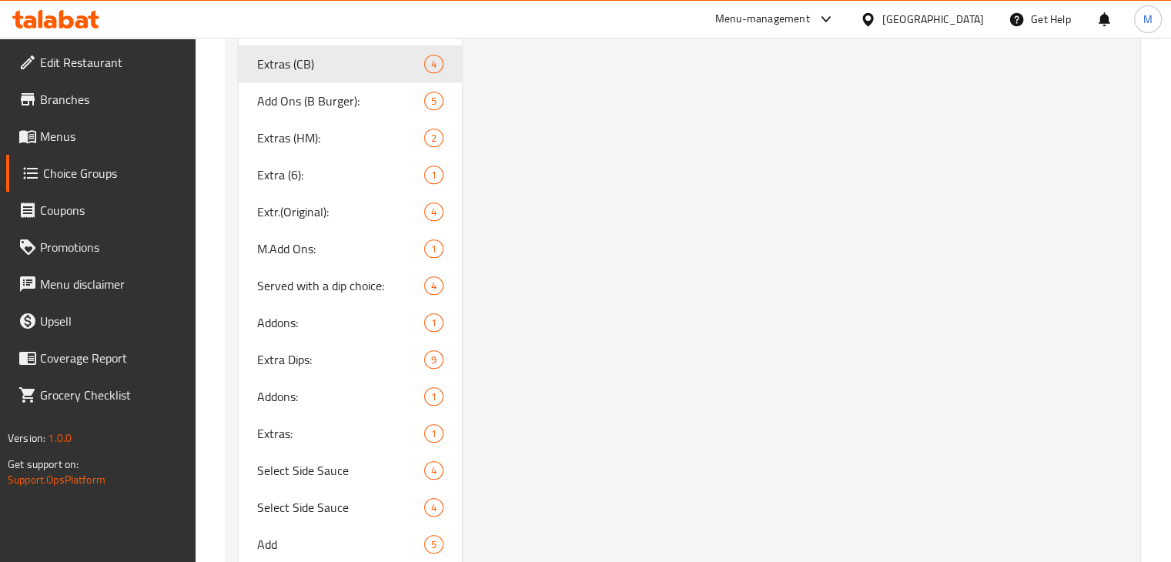
scroll to position [1272, 0]
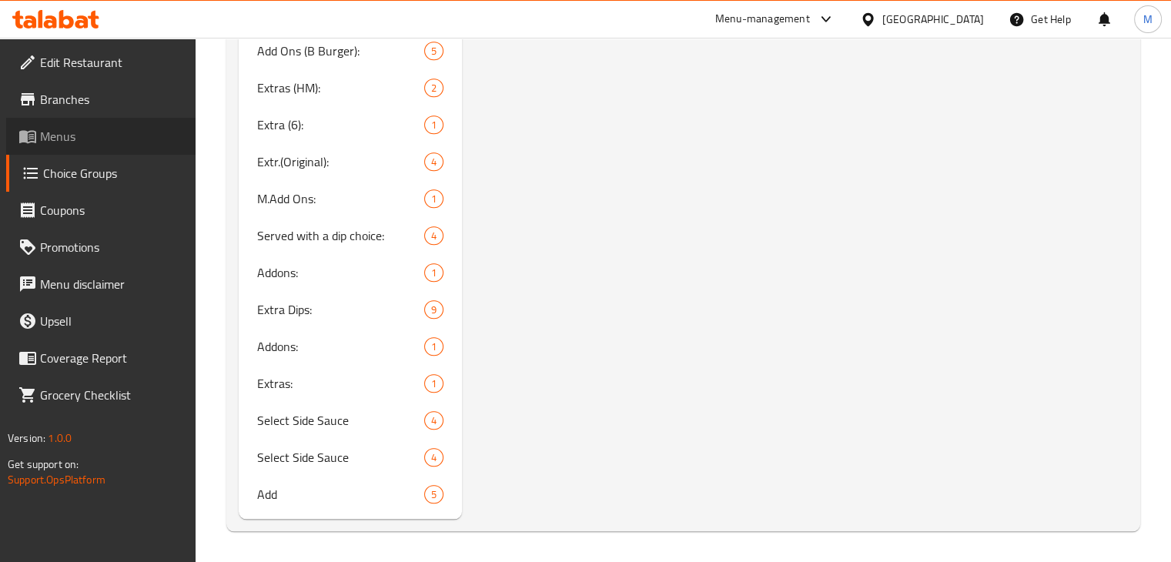
click at [53, 132] on span "Menus" at bounding box center [111, 136] width 143 height 18
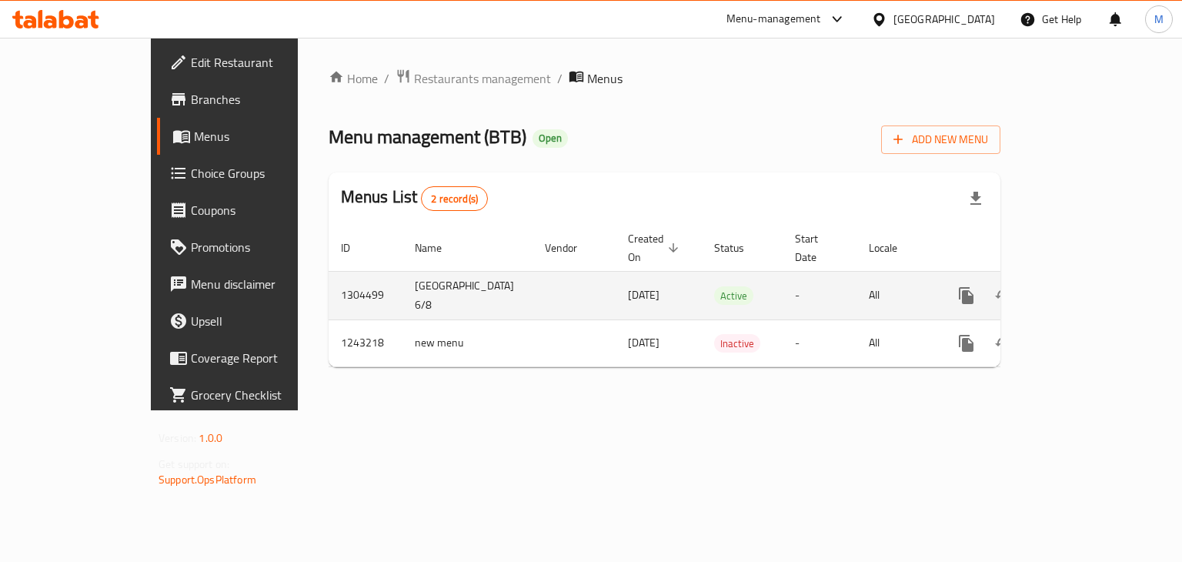
click at [1085, 289] on icon "enhanced table" at bounding box center [1078, 296] width 14 height 14
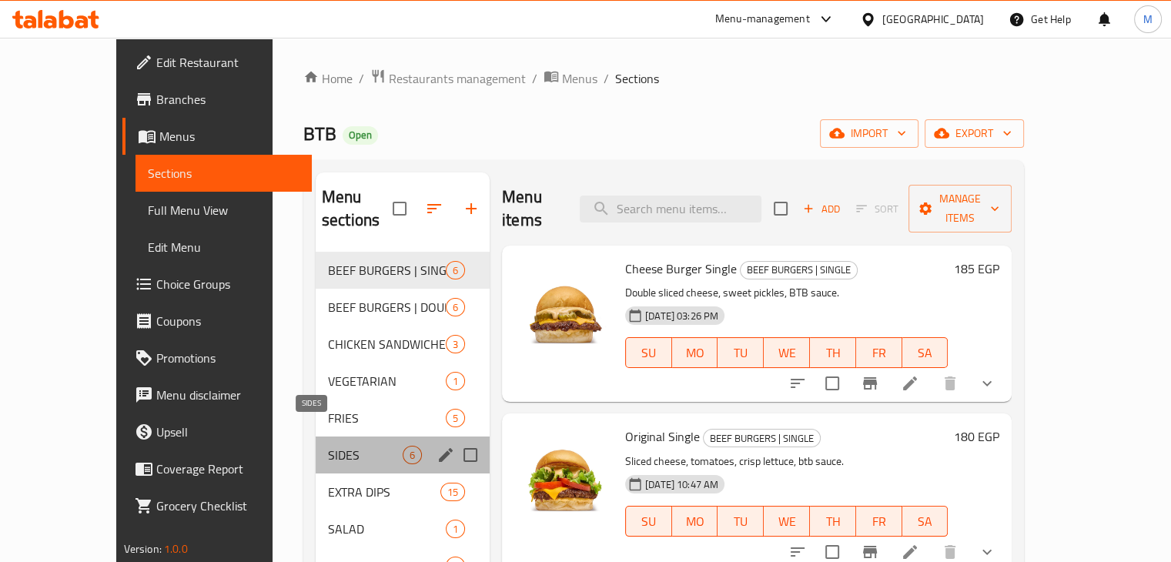
click at [328, 446] on span "SIDES" at bounding box center [365, 455] width 75 height 18
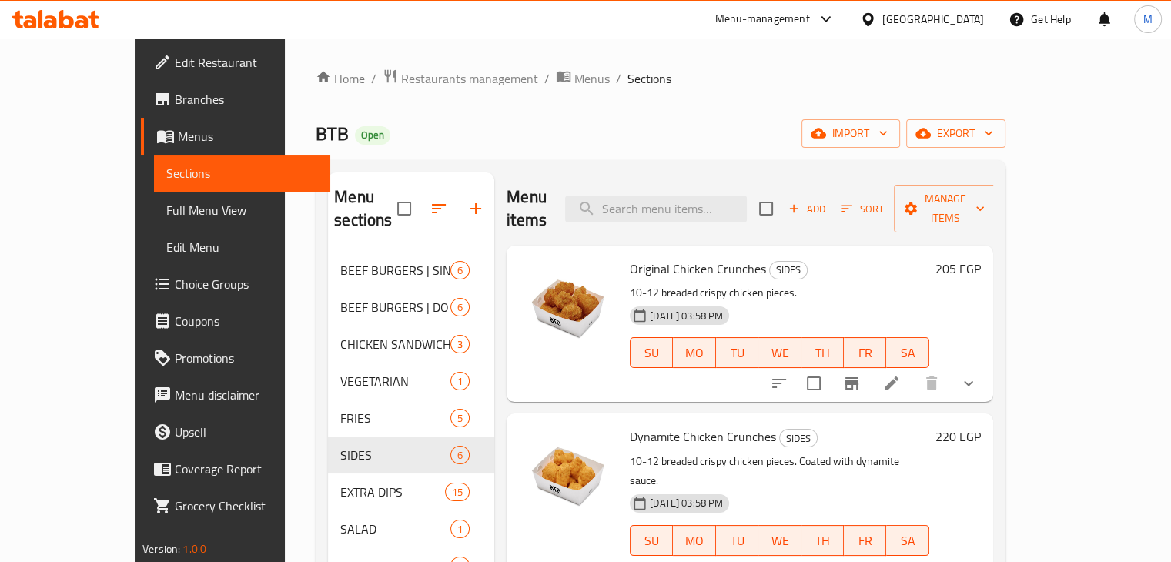
click at [861, 561] on icon "Branch-specific-item" at bounding box center [851, 571] width 18 height 18
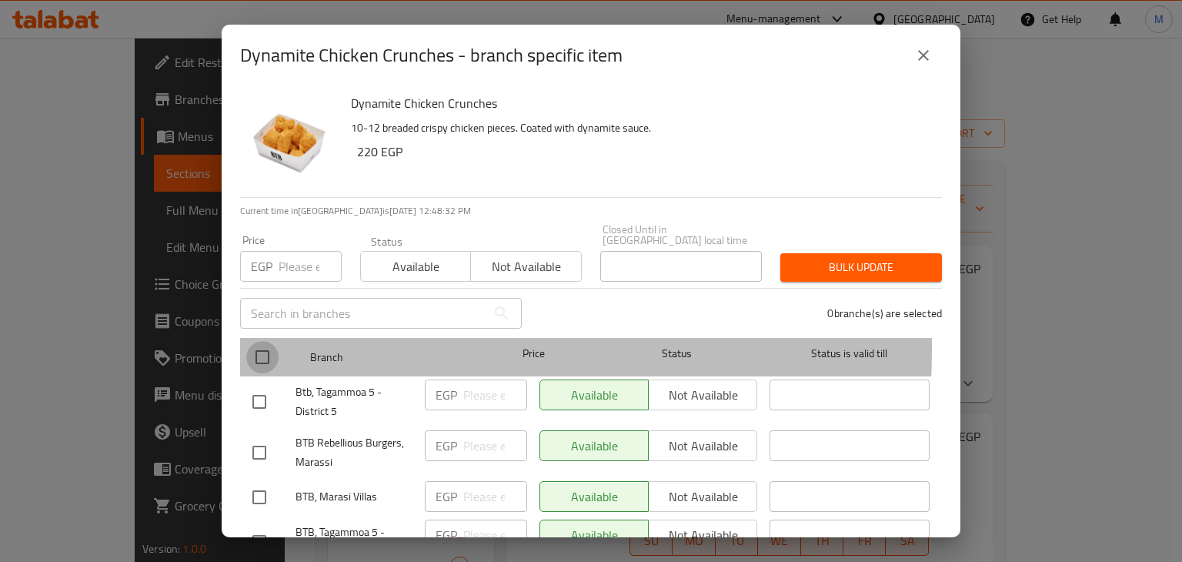
click at [262, 341] on input "checkbox" at bounding box center [262, 357] width 32 height 32
checkbox input "true"
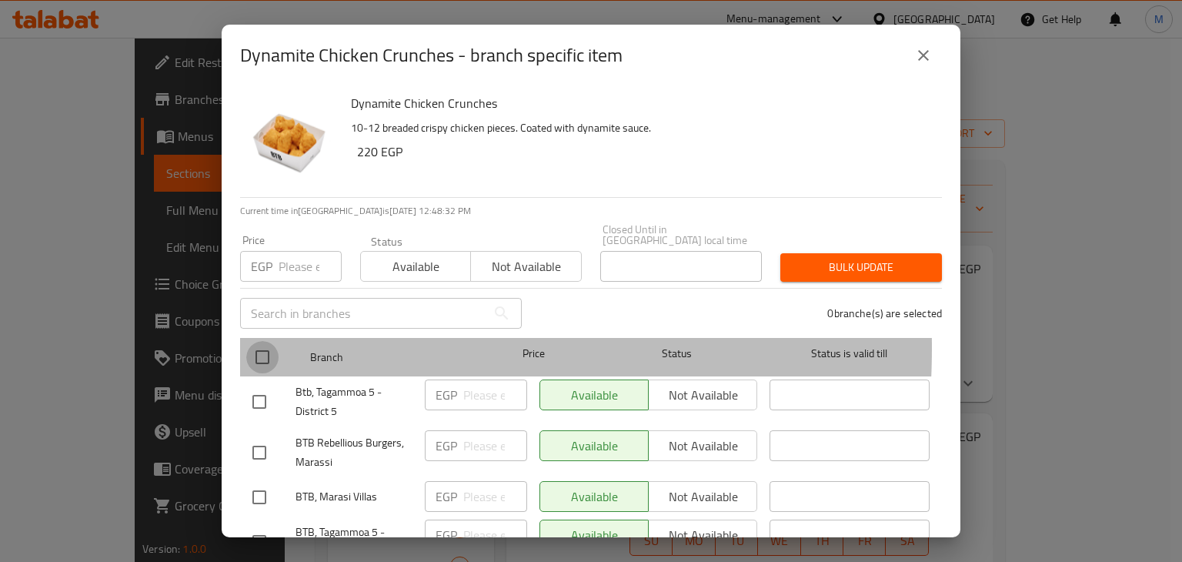
checkbox input "true"
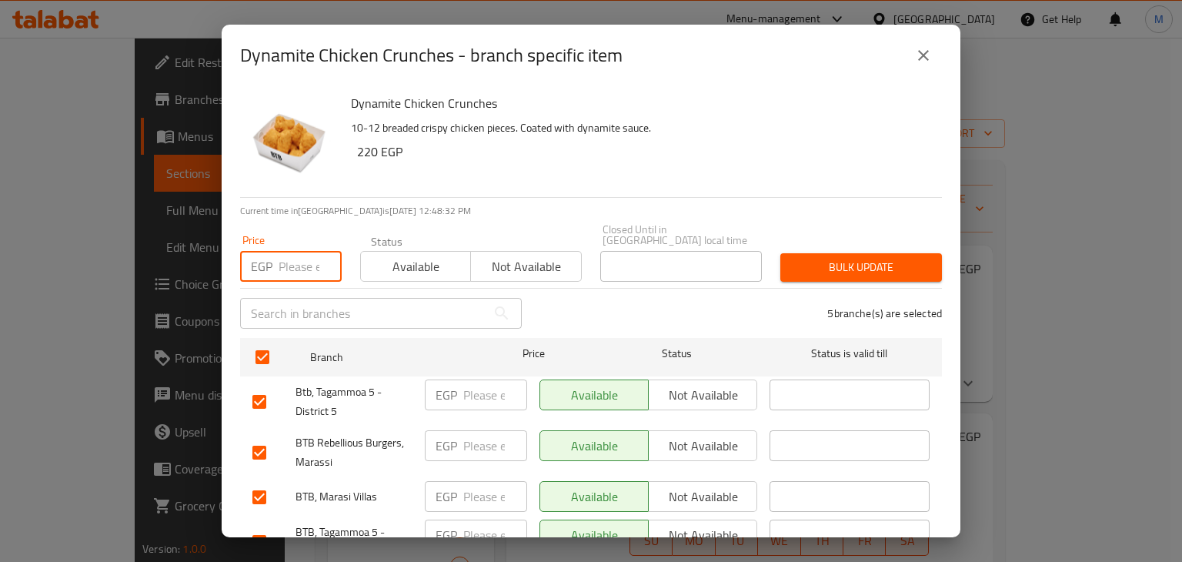
click at [290, 261] on input "number" at bounding box center [310, 266] width 63 height 31
type input "220"
click at [367, 259] on span "Available" at bounding box center [416, 267] width 98 height 22
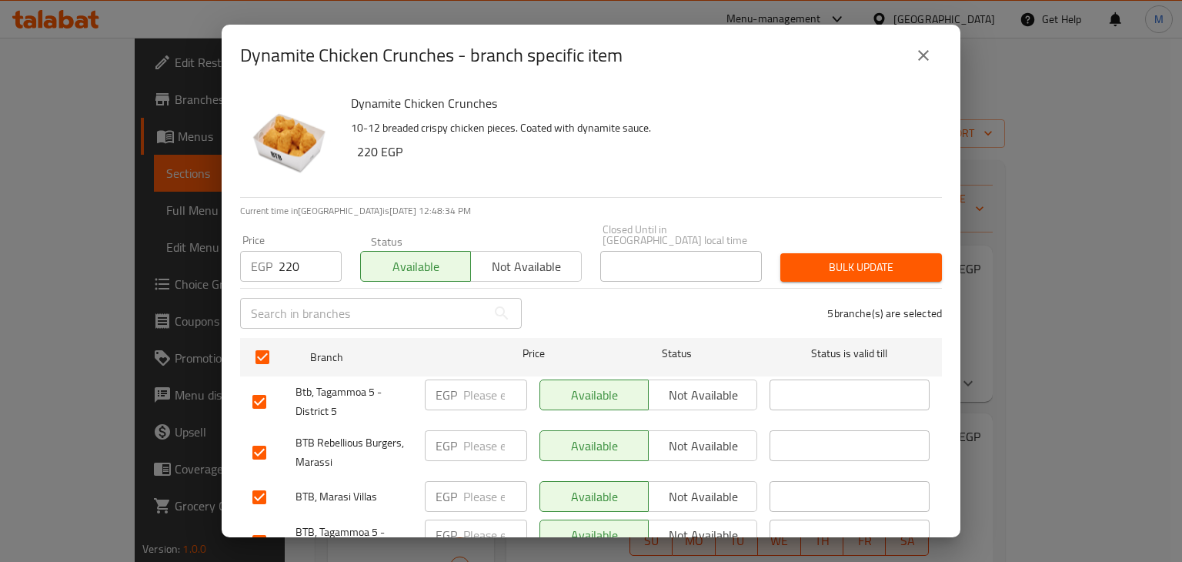
click at [793, 265] on span "Bulk update" at bounding box center [861, 267] width 137 height 19
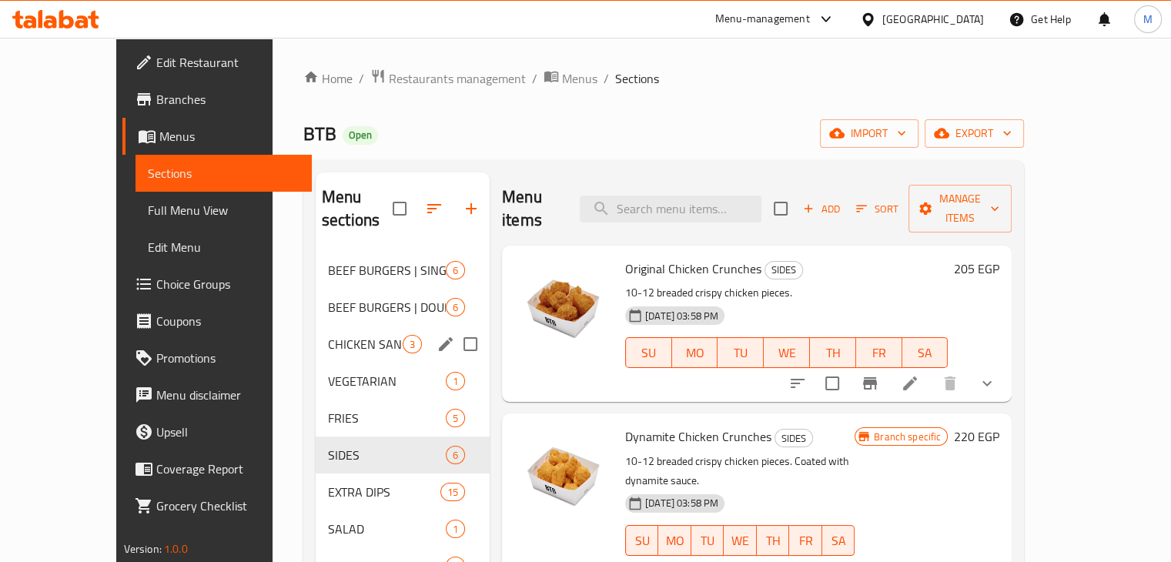
click at [336, 335] on span "CHICKEN SANDWICHES" at bounding box center [365, 344] width 75 height 18
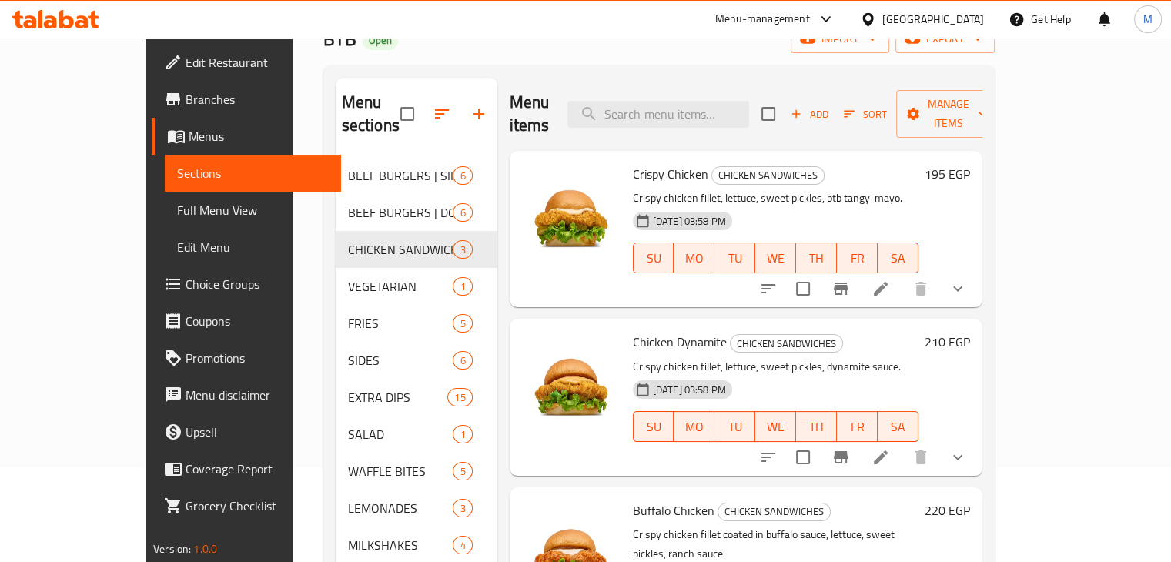
scroll to position [95, 0]
click at [850, 447] on icon "Branch-specific-item" at bounding box center [840, 456] width 18 height 18
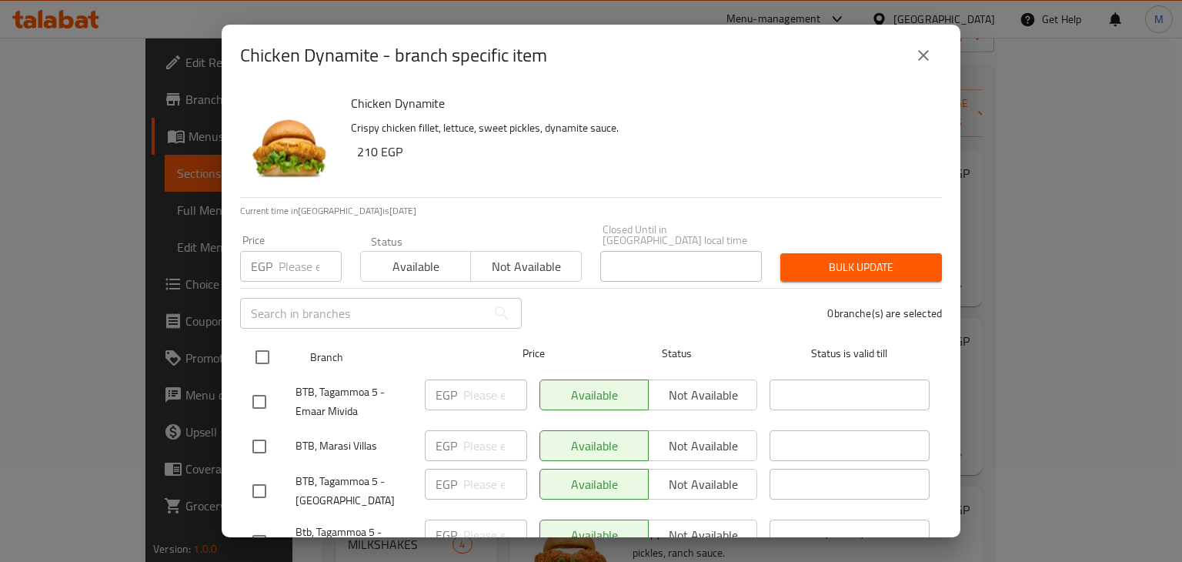
click at [271, 341] on input "checkbox" at bounding box center [262, 357] width 32 height 32
checkbox input "true"
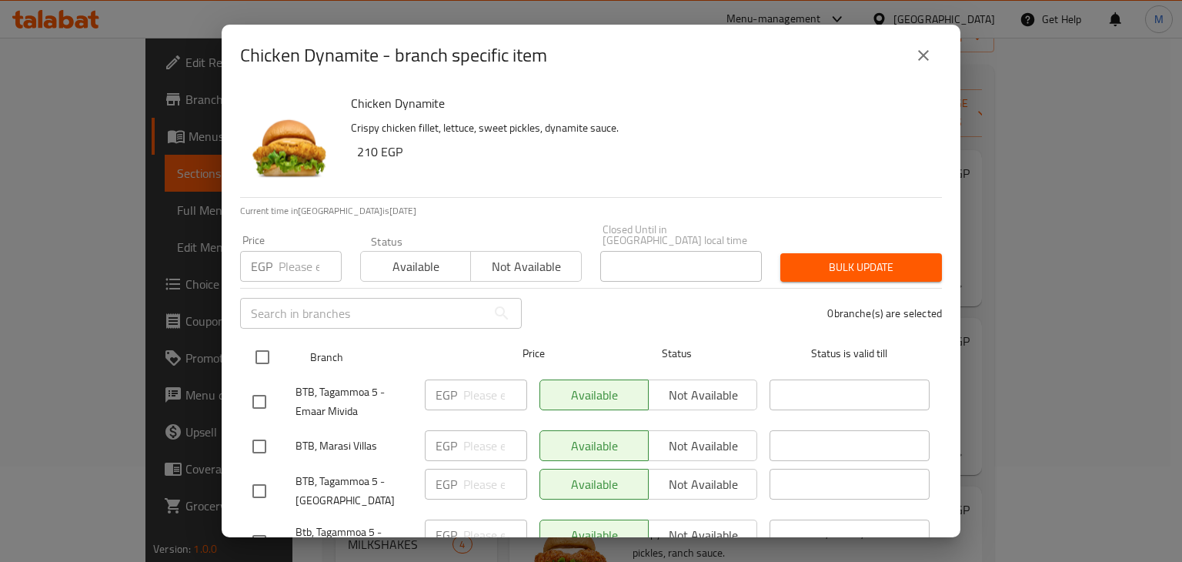
checkbox input "true"
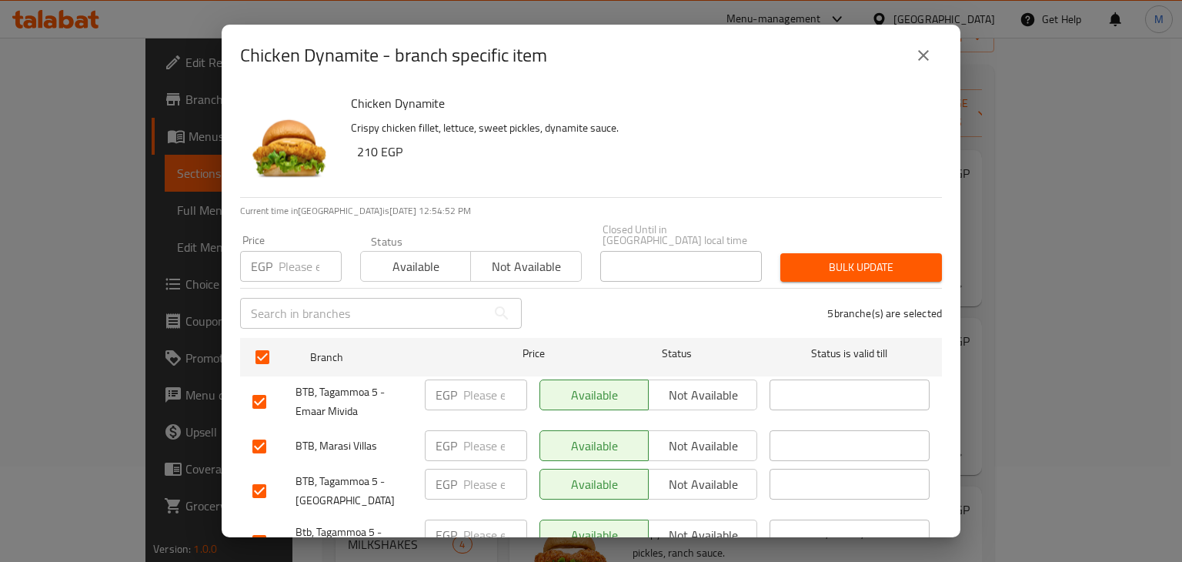
click at [299, 258] on input "number" at bounding box center [310, 266] width 63 height 31
type input "220"
click at [422, 258] on span "Available" at bounding box center [416, 267] width 98 height 22
click at [807, 258] on span "Bulk update" at bounding box center [861, 267] width 137 height 19
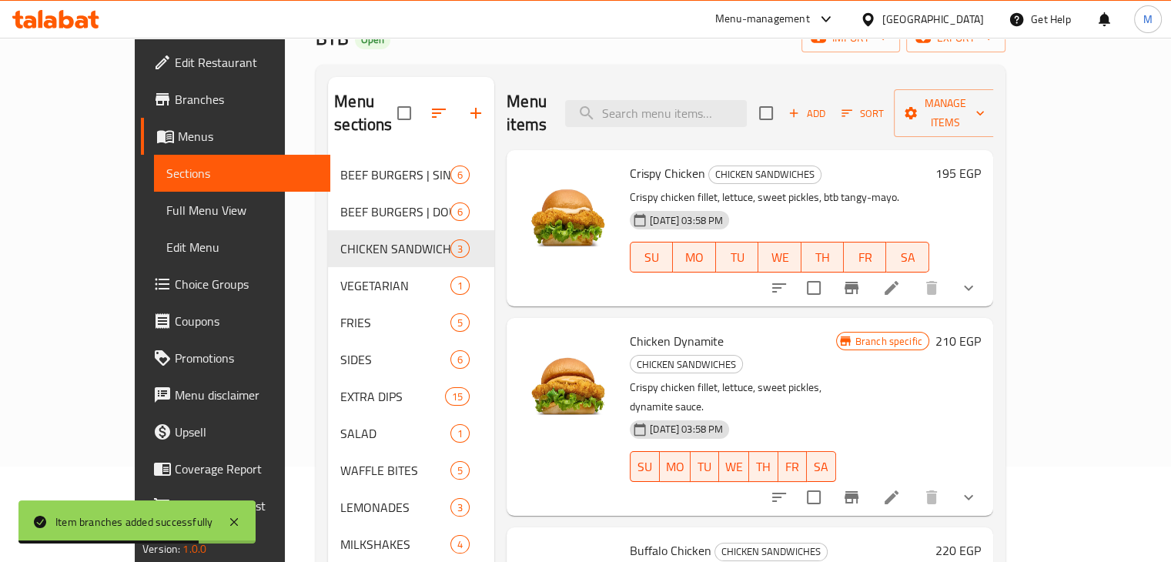
scroll to position [0, 0]
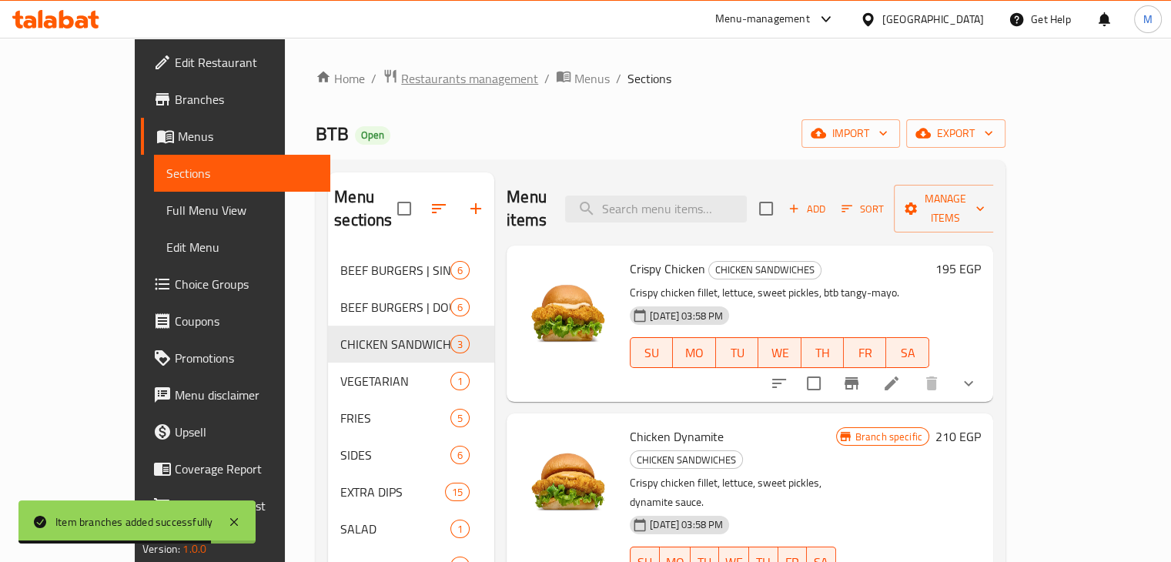
click at [401, 88] on span "Restaurants management" at bounding box center [469, 78] width 137 height 18
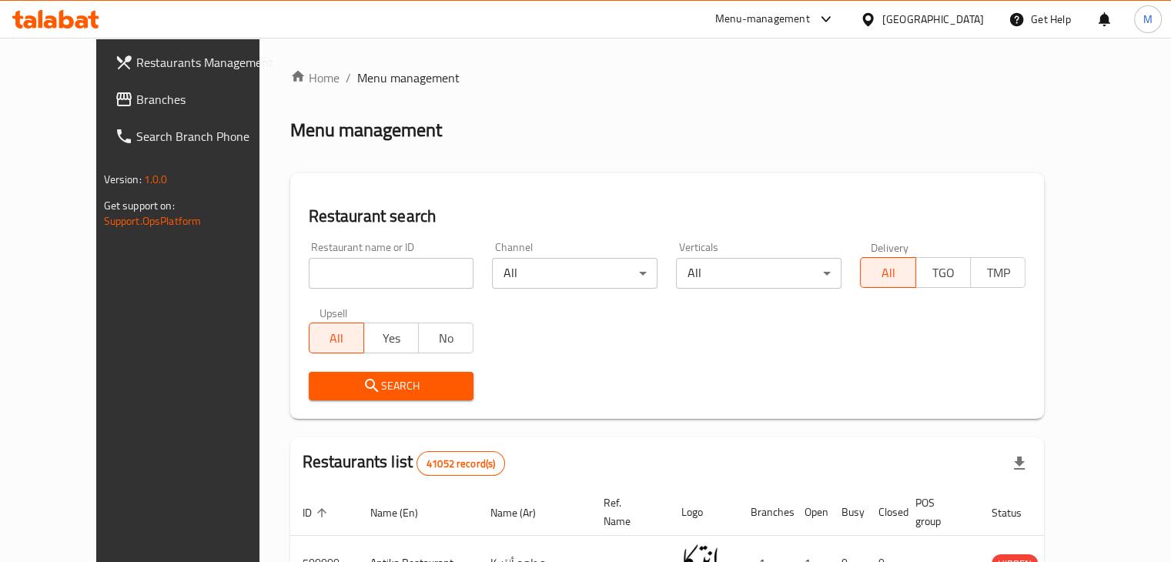
click at [136, 105] on span "Branches" at bounding box center [207, 99] width 143 height 18
